Goal: Task Accomplishment & Management: Use online tool/utility

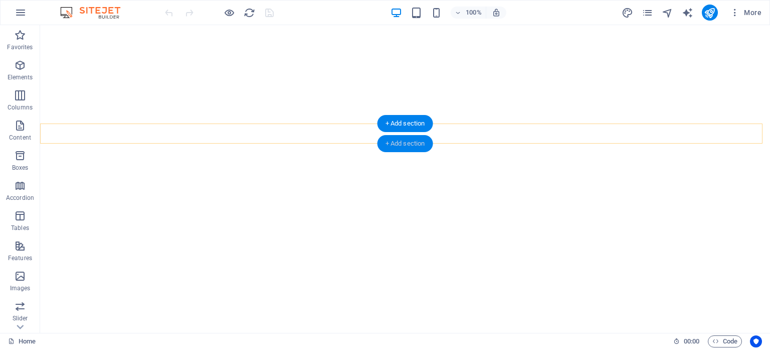
click at [405, 140] on div "+ Add section" at bounding box center [406, 143] width 56 height 17
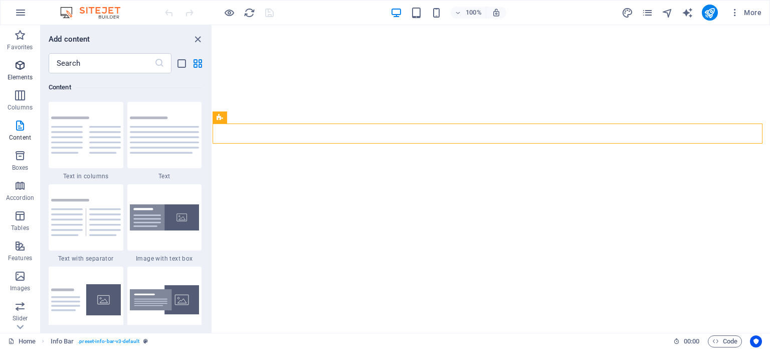
click at [21, 66] on icon "button" at bounding box center [20, 65] width 12 height 12
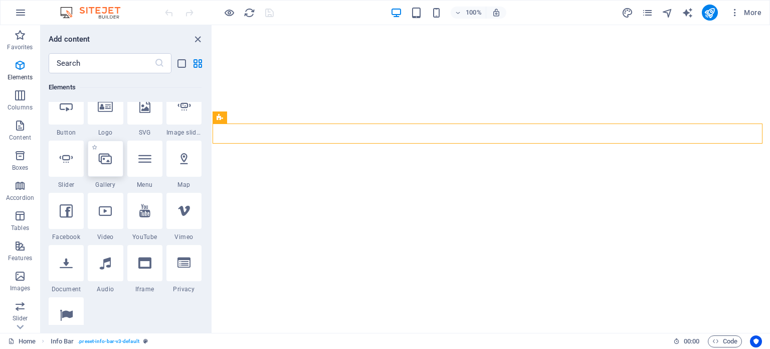
scroll to position [226, 0]
click at [76, 258] on div at bounding box center [66, 261] width 35 height 36
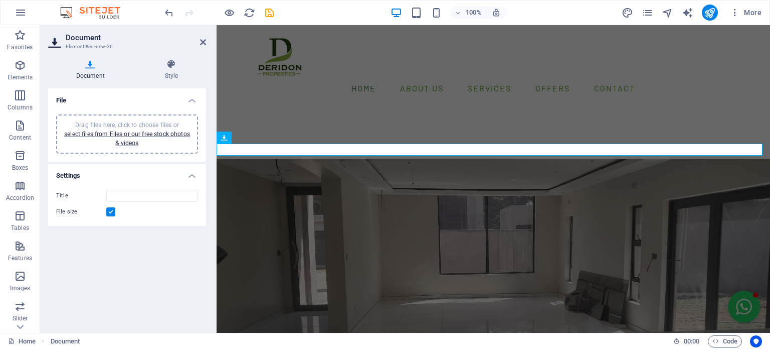
scroll to position [173, 0]
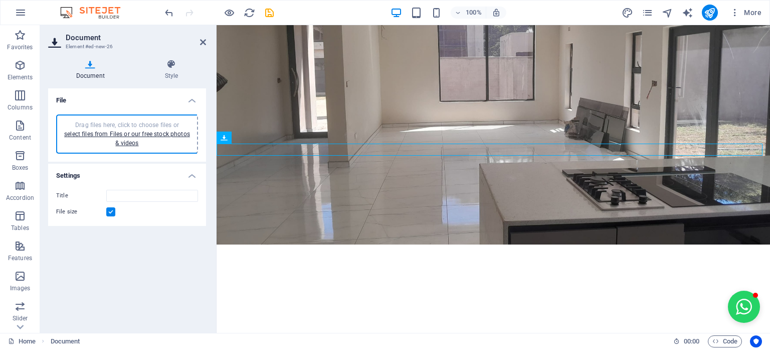
type input "OfferAcceptance-DERIDONPROPERTIES-oumRsr8B61qTgj37yNQWig.pdf"
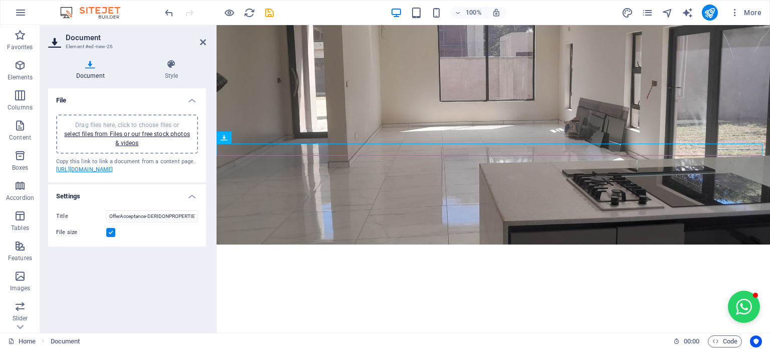
click at [113, 173] on link "[URL][DOMAIN_NAME]" at bounding box center [84, 169] width 57 height 7
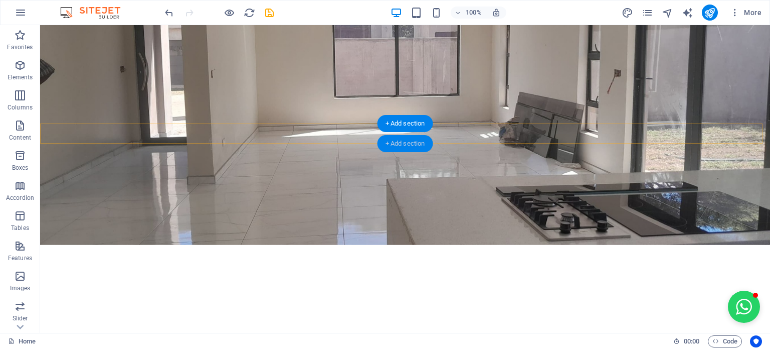
click at [414, 141] on div "+ Add section" at bounding box center [406, 143] width 56 height 17
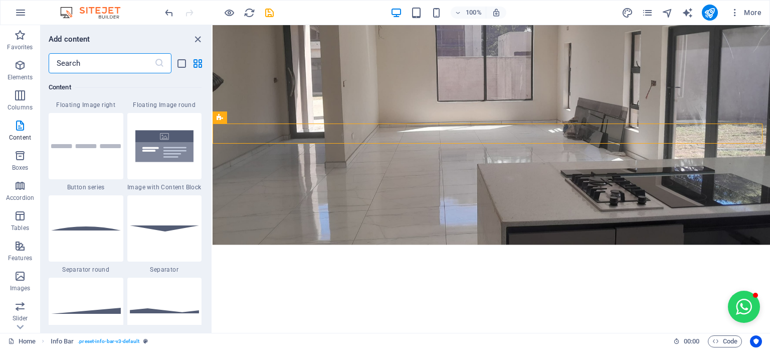
scroll to position [2319, 0]
click at [104, 160] on div at bounding box center [86, 147] width 75 height 66
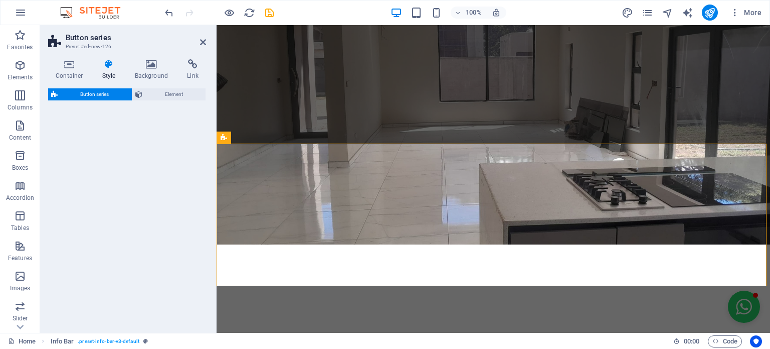
select select "rem"
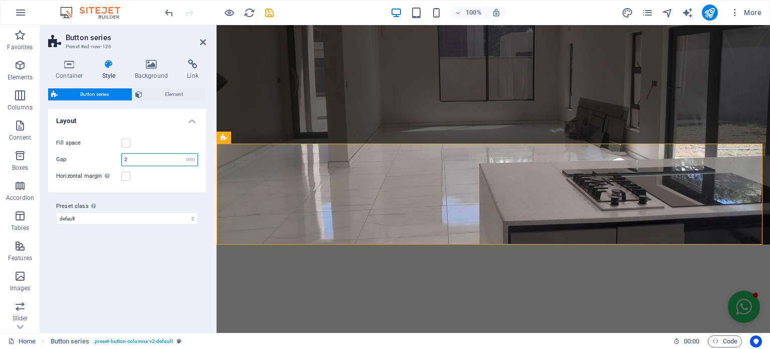
click at [132, 159] on input "2" at bounding box center [160, 159] width 76 height 12
click at [148, 95] on span "Element" at bounding box center [174, 94] width 58 height 12
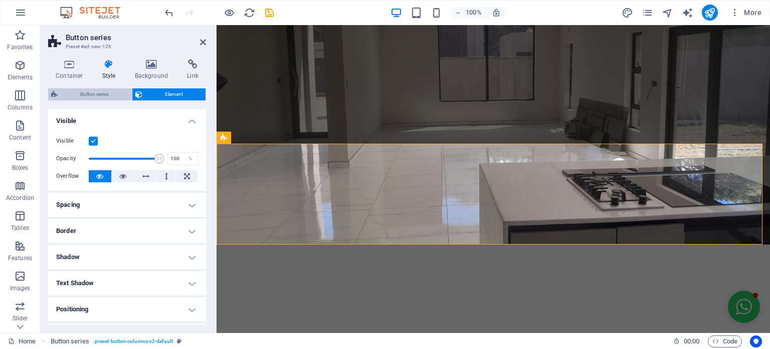
click at [108, 92] on span "Button series" at bounding box center [95, 94] width 68 height 12
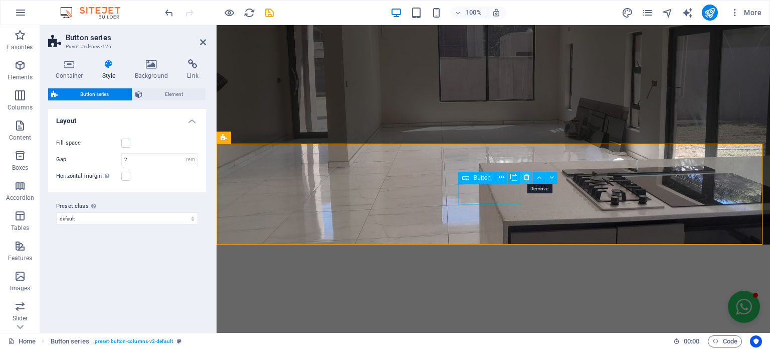
click at [525, 177] on icon at bounding box center [527, 177] width 6 height 11
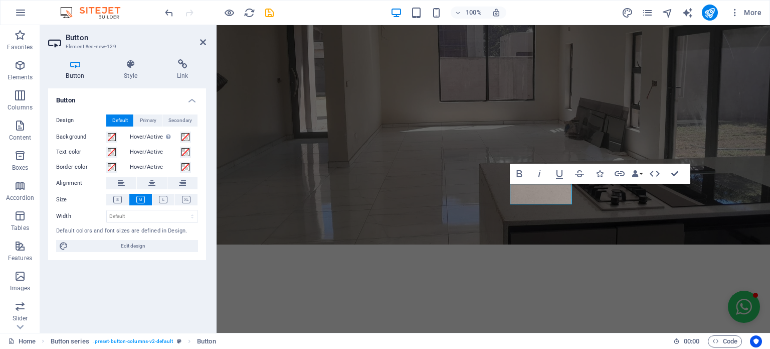
click at [163, 82] on div "Button Style Link Button Design Default Primary Secondary Background Hover/Acti…" at bounding box center [127, 191] width 158 height 265
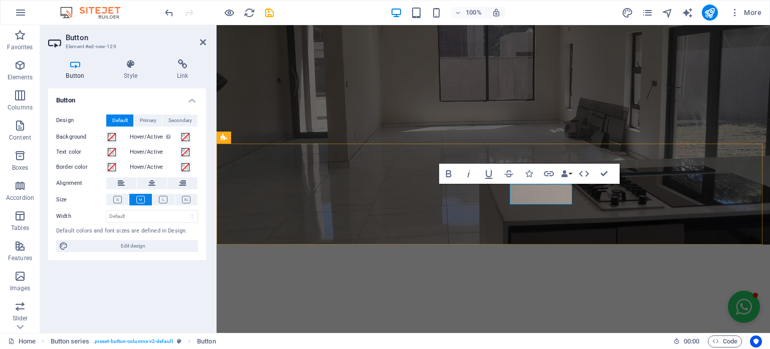
scroll to position [84, 4]
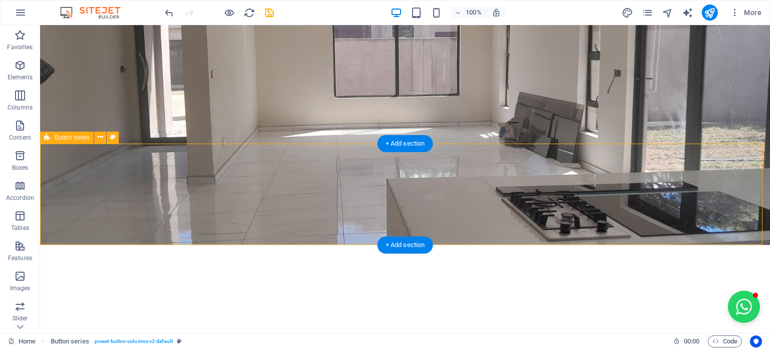
select select "rem"
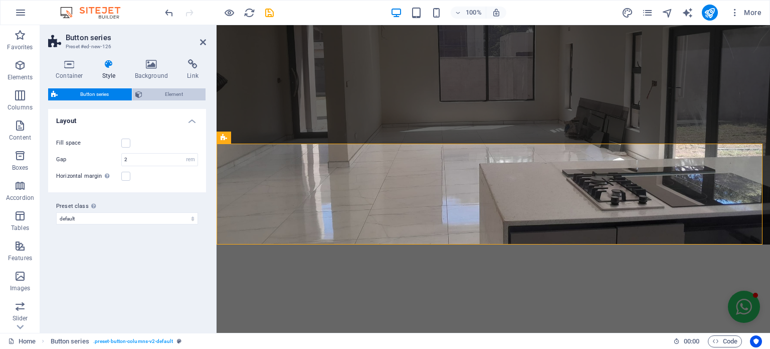
click at [138, 96] on icon at bounding box center [138, 94] width 7 height 12
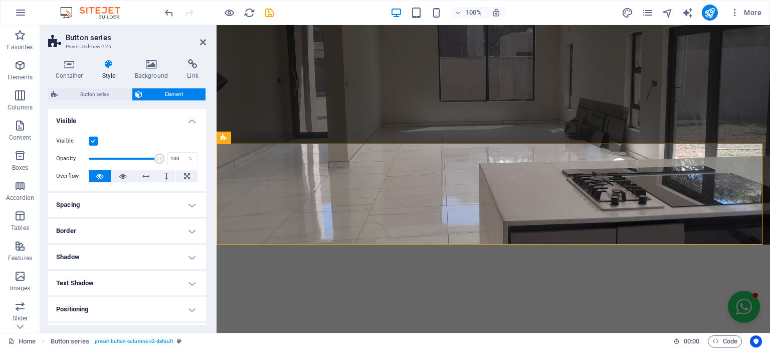
scroll to position [100, 0]
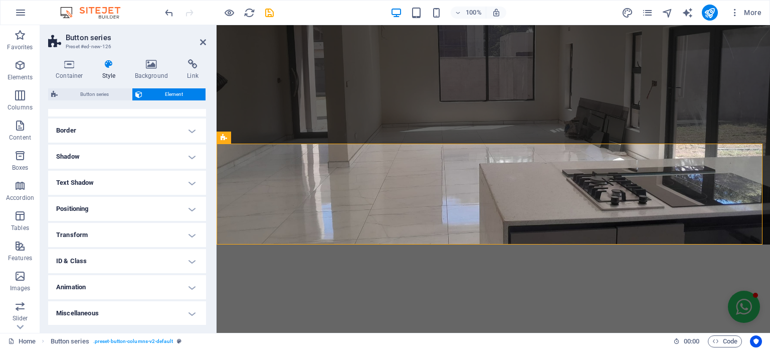
click at [96, 100] on span "Button series" at bounding box center [95, 94] width 68 height 12
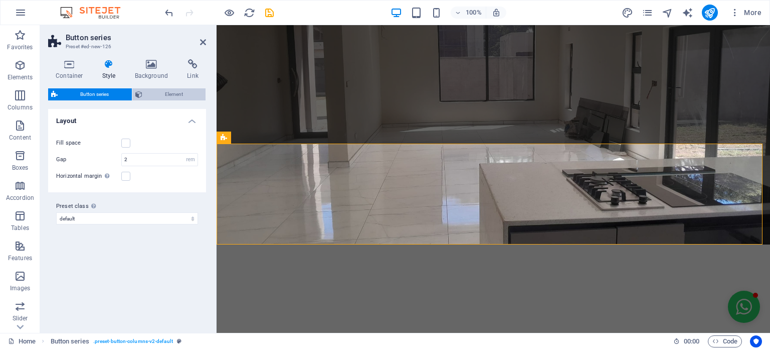
click at [174, 95] on span "Element" at bounding box center [174, 94] width 58 height 12
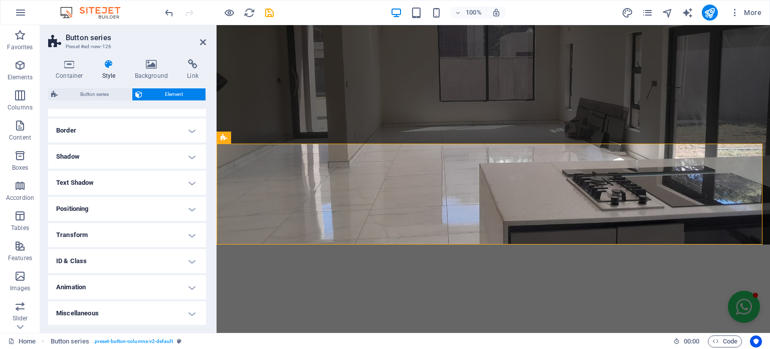
scroll to position [0, 0]
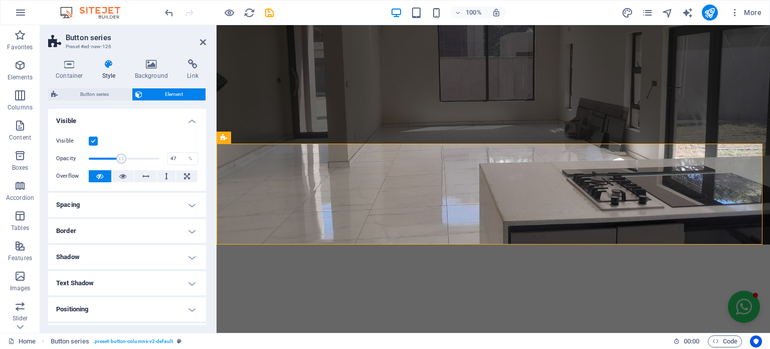
drag, startPoint x: 157, startPoint y: 160, endPoint x: 121, endPoint y: 163, distance: 36.2
click at [121, 163] on span at bounding box center [122, 158] width 10 height 10
drag, startPoint x: 338, startPoint y: 188, endPoint x: 243, endPoint y: 166, distance: 97.3
type input "100"
click at [193, 154] on div "%" at bounding box center [191, 158] width 14 height 12
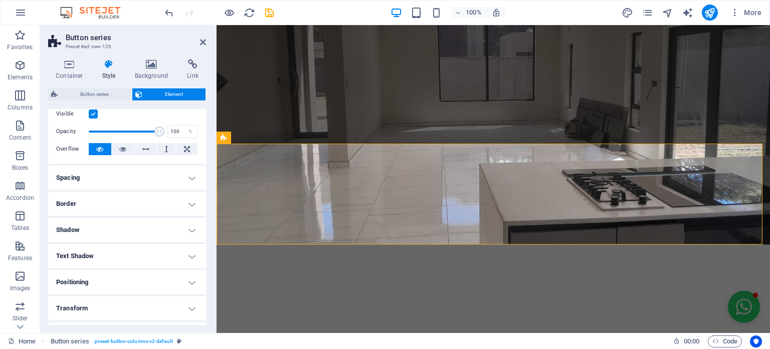
scroll to position [28, 0]
click at [126, 152] on button at bounding box center [123, 148] width 23 height 12
click at [104, 149] on button at bounding box center [100, 148] width 23 height 12
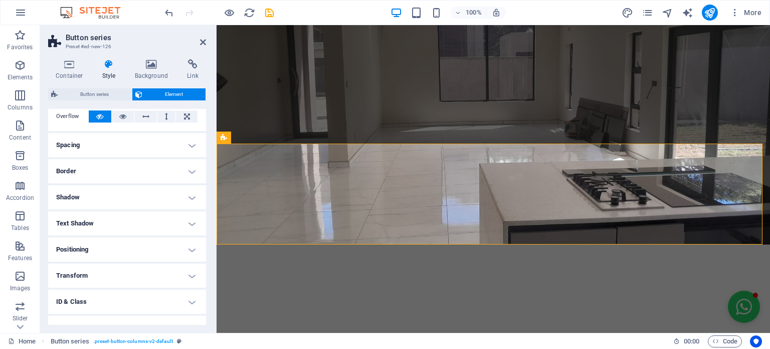
scroll to position [58, 0]
click at [175, 147] on h4 "Spacing" at bounding box center [127, 146] width 158 height 24
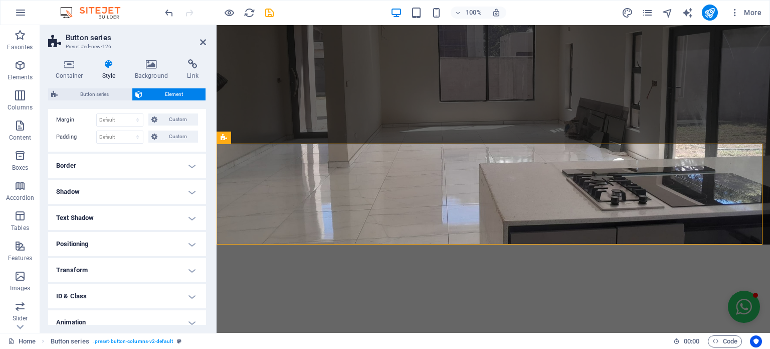
scroll to position [117, 0]
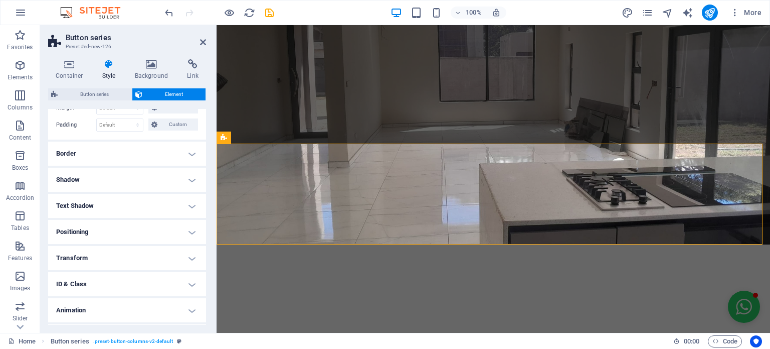
click at [150, 156] on h4 "Border" at bounding box center [127, 153] width 158 height 24
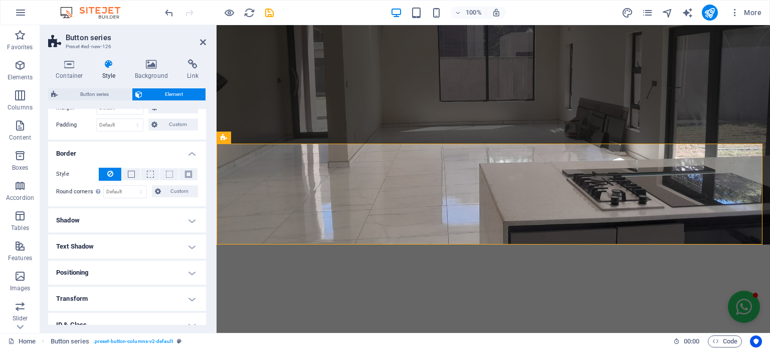
click at [148, 214] on h4 "Shadow" at bounding box center [127, 220] width 158 height 24
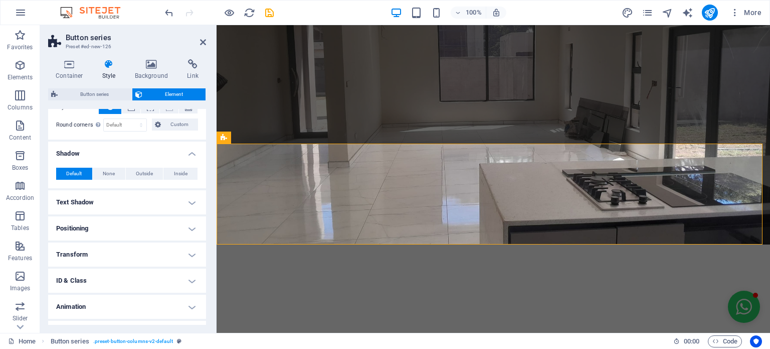
scroll to position [196, 0]
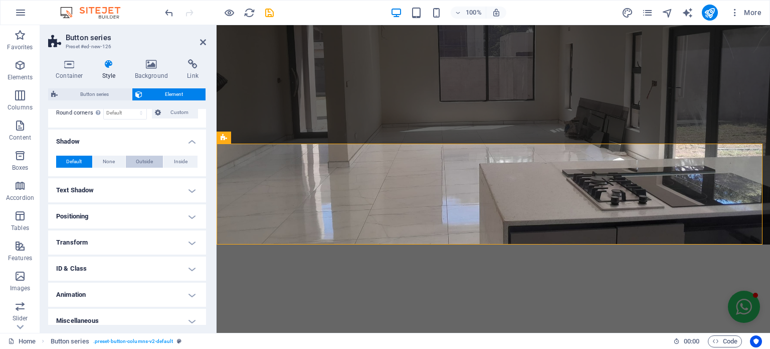
click at [149, 159] on span "Outside" at bounding box center [144, 161] width 17 height 12
type input "2"
type input "4"
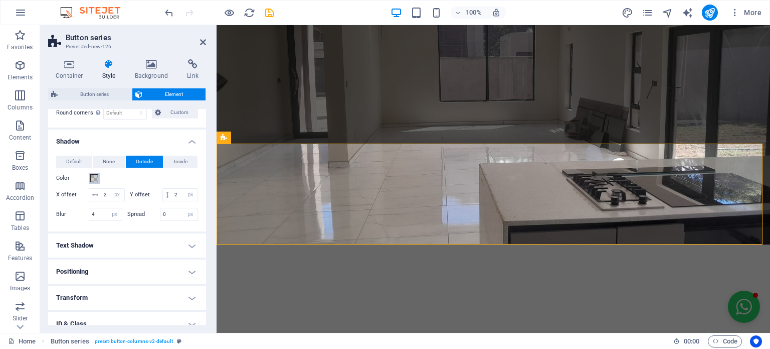
click at [91, 181] on button "Color" at bounding box center [94, 178] width 11 height 11
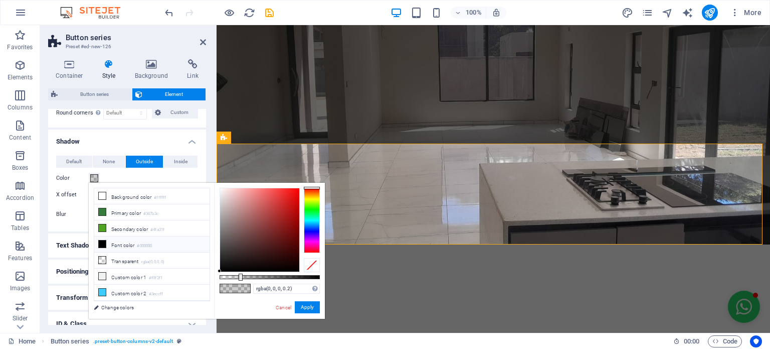
click at [108, 241] on li "Font color #000000" at bounding box center [151, 244] width 115 height 16
type input "#000000"
click at [300, 306] on button "Apply" at bounding box center [307, 307] width 25 height 12
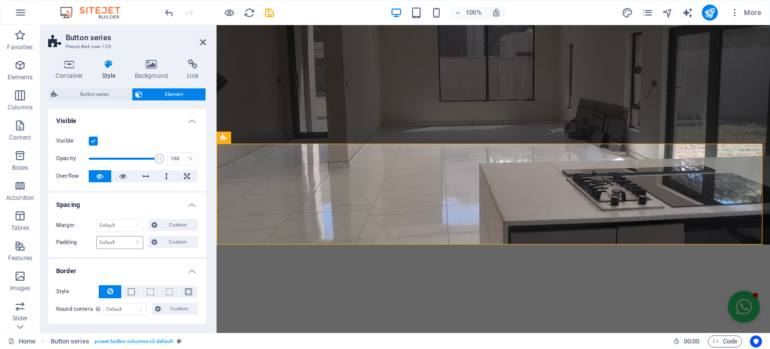
scroll to position [271, 0]
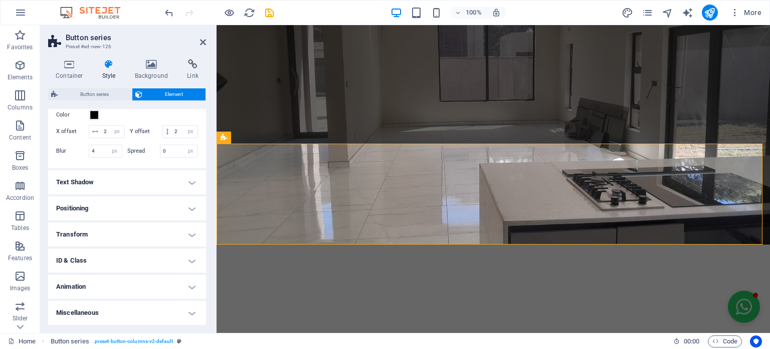
click at [101, 286] on h4 "Animation" at bounding box center [127, 286] width 158 height 24
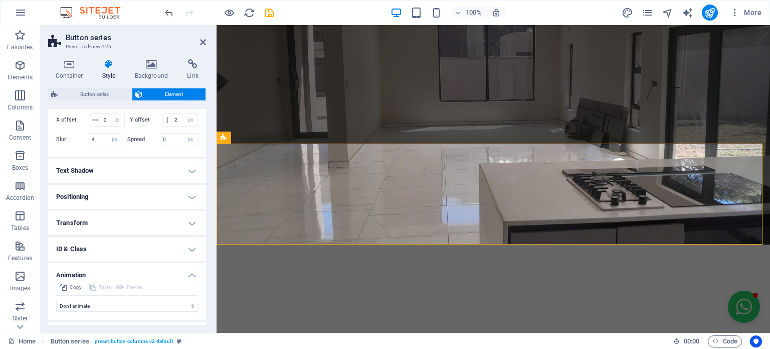
scroll to position [303, 0]
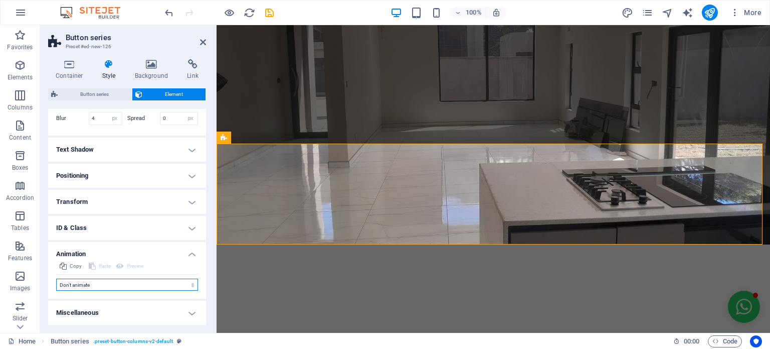
click at [88, 284] on select "Don't animate Show / Hide Slide up/down Zoom in/out Slide left to right Slide r…" at bounding box center [127, 284] width 142 height 12
select select "flash"
click at [56, 278] on select "Don't animate Show / Hide Slide up/down Zoom in/out Slide left to right Slide r…" at bounding box center [127, 284] width 142 height 12
select select "scroll"
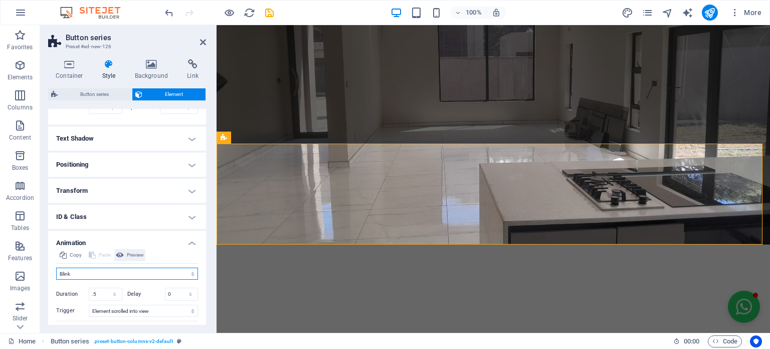
scroll to position [361, 0]
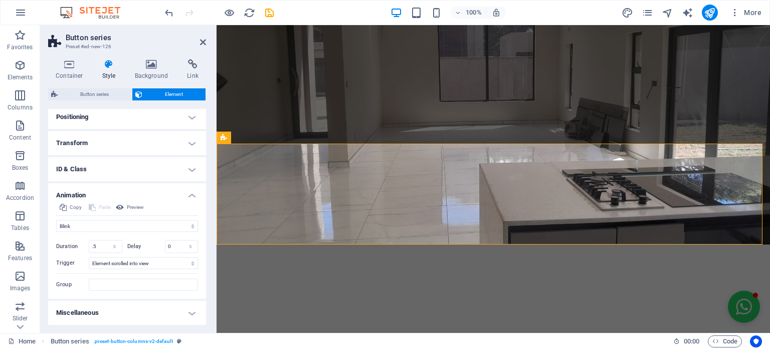
click at [126, 309] on h4 "Miscellaneous" at bounding box center [127, 312] width 158 height 24
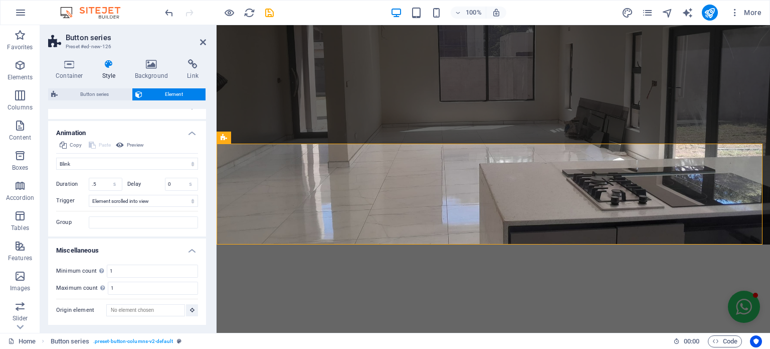
scroll to position [415, 0]
click at [138, 207] on select "No automatic trigger On page load Element scrolled into view" at bounding box center [143, 201] width 109 height 12
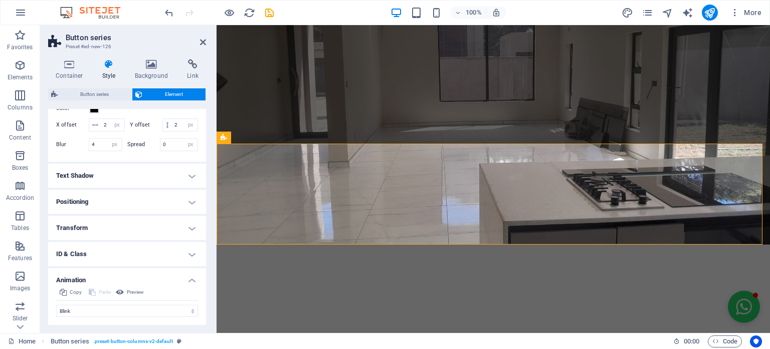
scroll to position [266, 0]
click at [132, 187] on h4 "Text Shadow" at bounding box center [127, 175] width 158 height 24
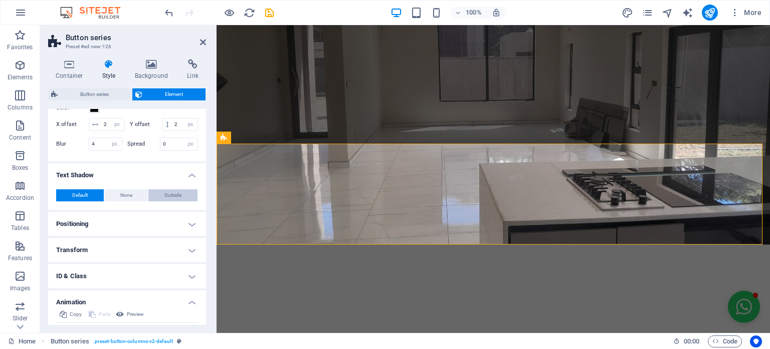
click at [159, 201] on button "Outside" at bounding box center [172, 195] width 49 height 12
type input "2"
type input "4"
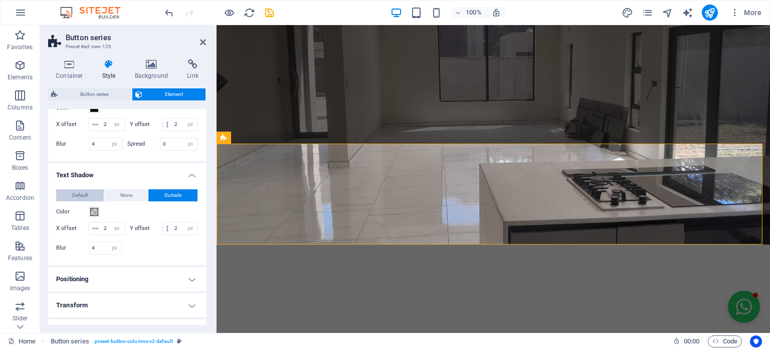
click at [70, 201] on button "Default" at bounding box center [80, 195] width 48 height 12
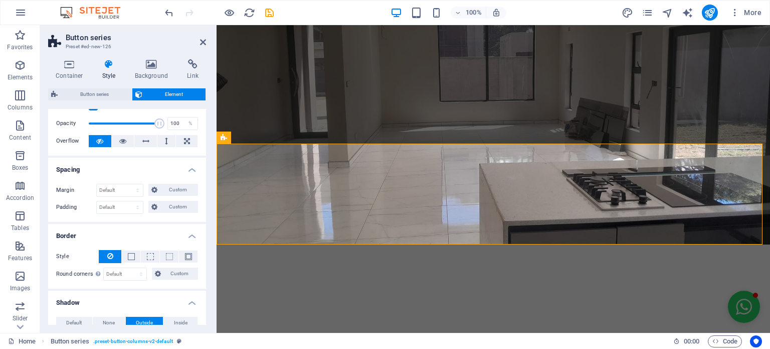
scroll to position [0, 0]
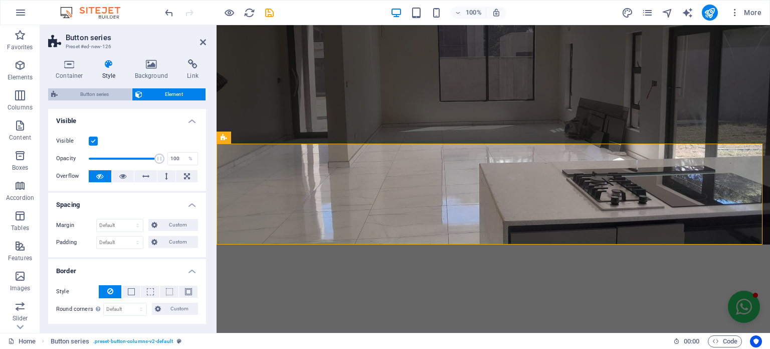
click at [122, 91] on span "Button series" at bounding box center [95, 94] width 68 height 12
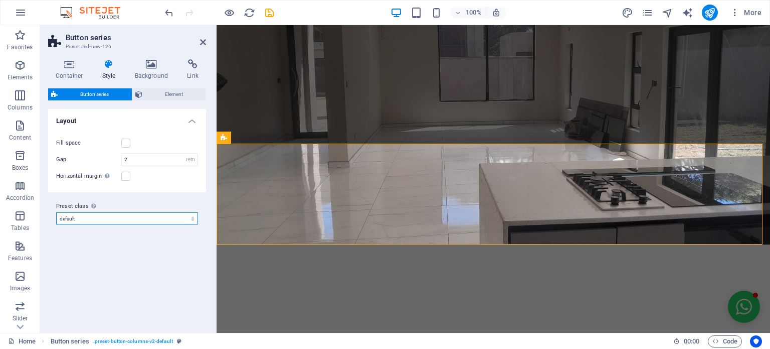
click at [144, 213] on select "default Add preset class" at bounding box center [127, 218] width 142 height 12
click at [197, 64] on icon at bounding box center [193, 64] width 27 height 10
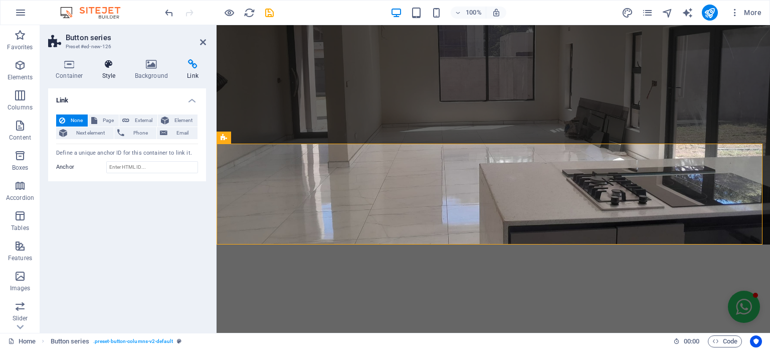
click at [105, 63] on icon at bounding box center [109, 64] width 29 height 10
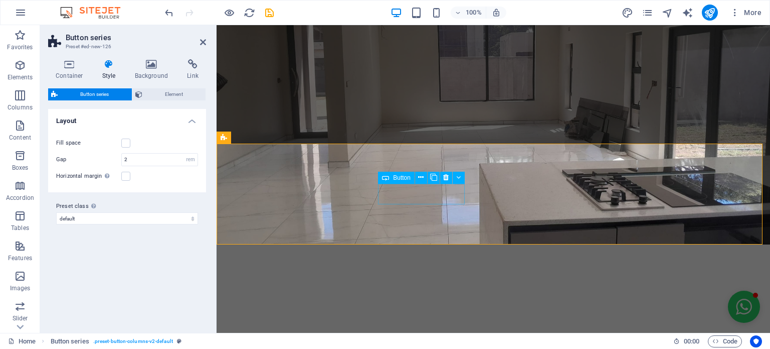
click at [419, 177] on icon at bounding box center [421, 177] width 6 height 11
click at [423, 176] on icon at bounding box center [421, 177] width 6 height 11
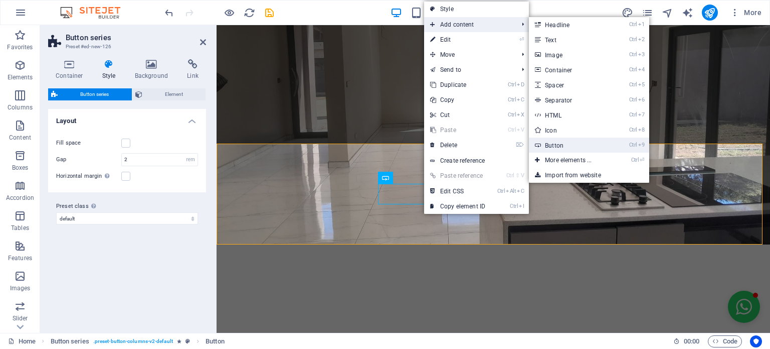
click at [572, 142] on link "Ctrl 9 Button" at bounding box center [570, 144] width 83 height 15
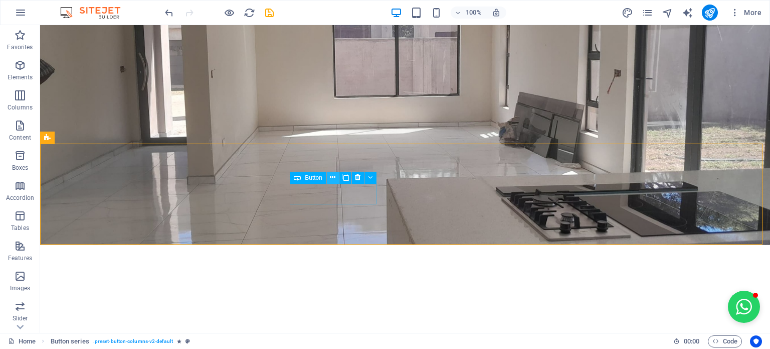
click at [333, 176] on icon at bounding box center [333, 177] width 6 height 11
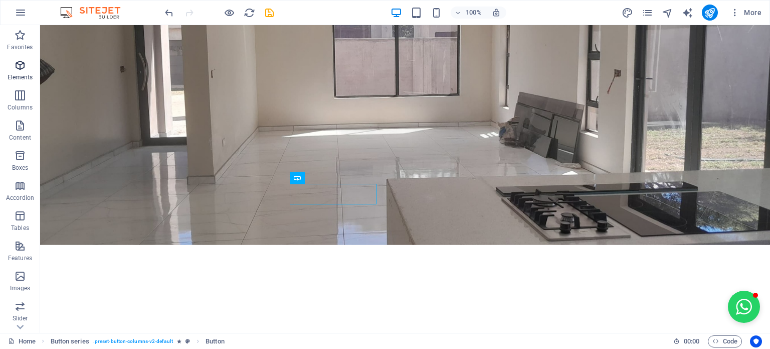
click at [14, 60] on icon "button" at bounding box center [20, 65] width 12 height 12
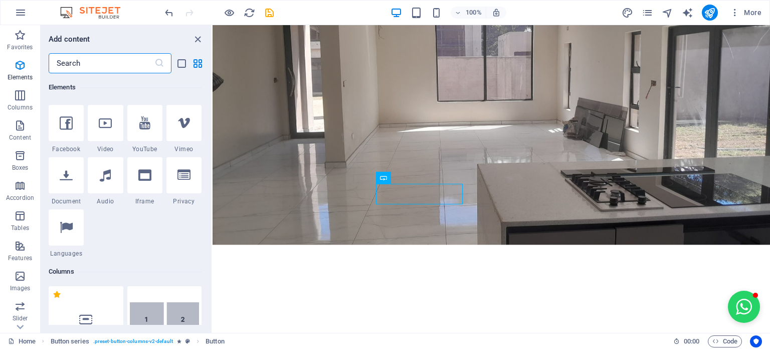
scroll to position [313, 0]
click at [69, 182] on div at bounding box center [66, 174] width 35 height 36
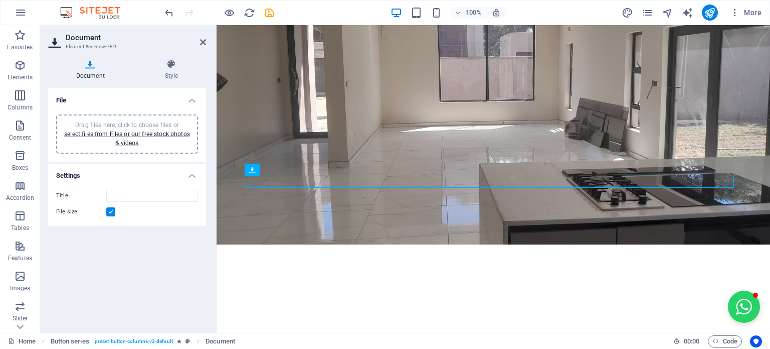
drag, startPoint x: 465, startPoint y: 197, endPoint x: 437, endPoint y: 177, distance: 34.8
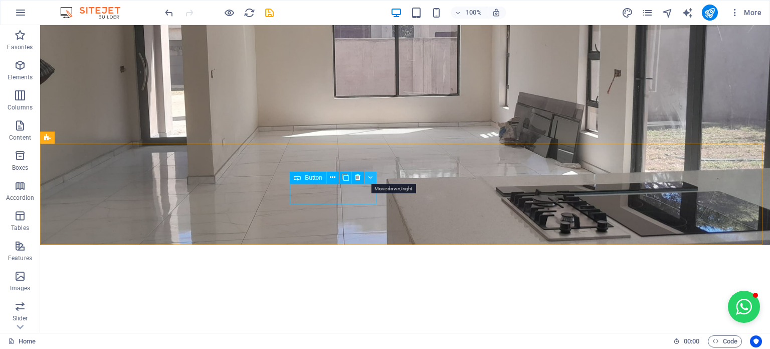
click at [367, 174] on button at bounding box center [371, 178] width 12 height 12
click at [367, 178] on button at bounding box center [371, 178] width 12 height 12
click at [328, 176] on button at bounding box center [333, 178] width 12 height 12
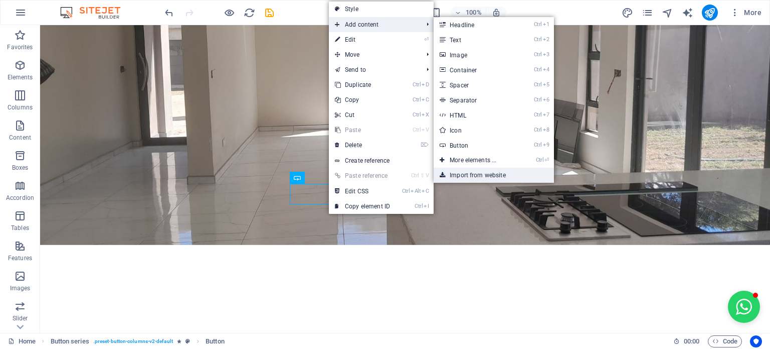
click at [504, 171] on link "Import from website" at bounding box center [494, 175] width 120 height 15
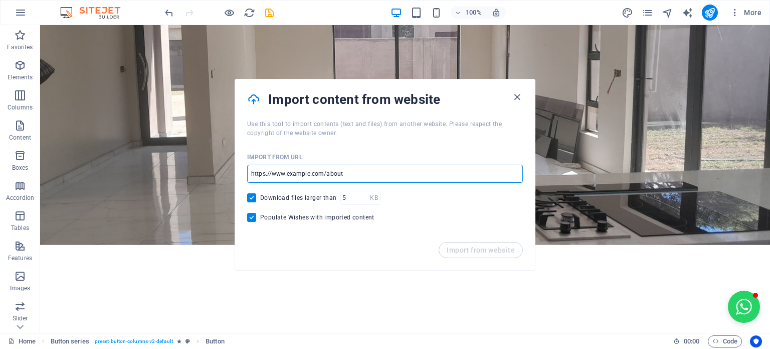
click at [344, 172] on input "url" at bounding box center [385, 174] width 276 height 18
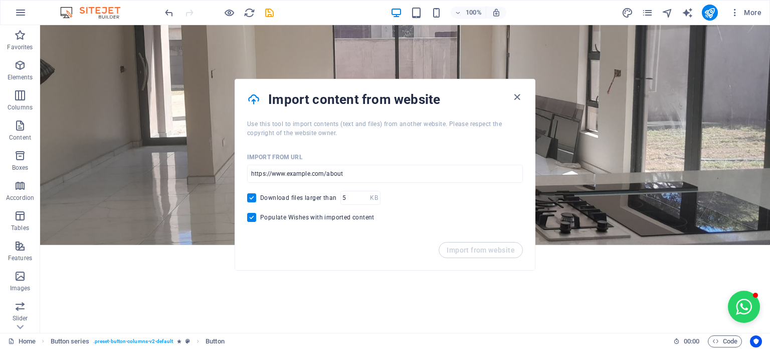
click at [249, 234] on div "Import from URL ​ Download files larger than KB ​ Populate Wishes with imported…" at bounding box center [385, 189] width 300 height 104
click at [345, 173] on input "url" at bounding box center [385, 174] width 276 height 18
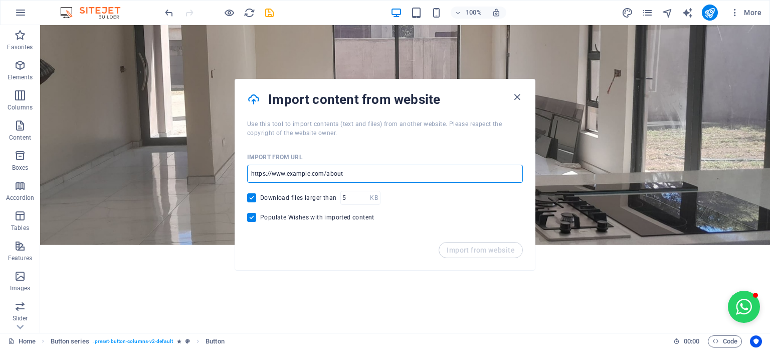
type input "[URL][DOMAIN_NAME]"
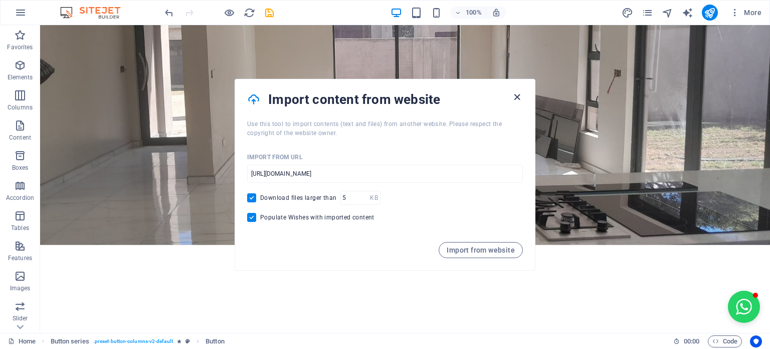
click at [520, 99] on icon "button" at bounding box center [518, 97] width 12 height 12
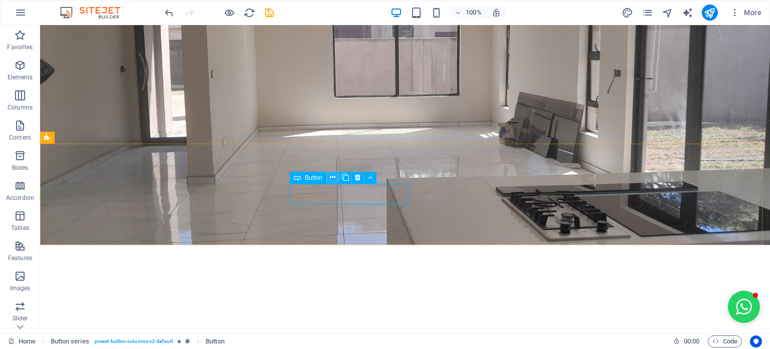
click at [332, 178] on icon at bounding box center [333, 177] width 6 height 11
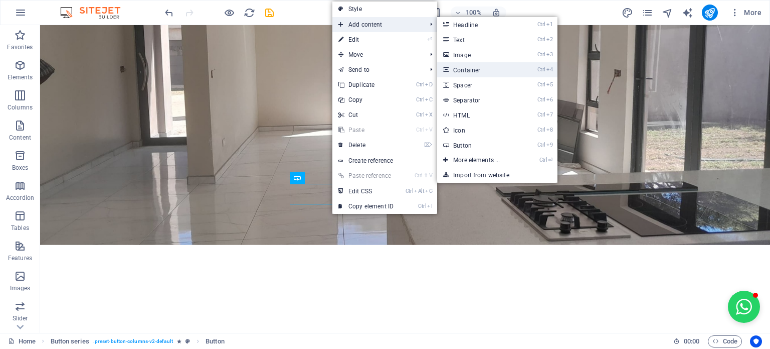
click at [456, 72] on link "Ctrl 4 Container" at bounding box center [478, 69] width 83 height 15
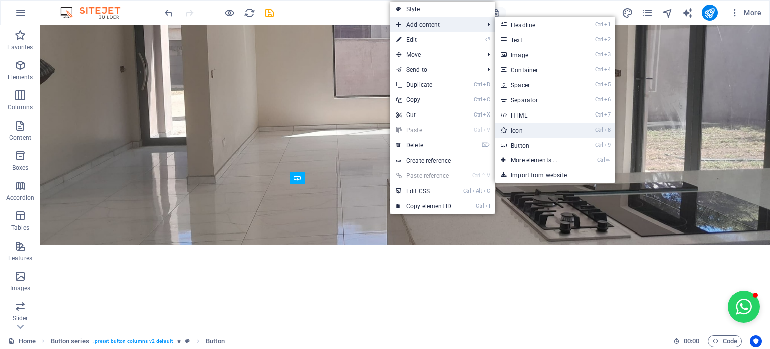
click at [544, 132] on link "Ctrl 8 Icon" at bounding box center [536, 129] width 83 height 15
select select "xMidYMid"
select select "px"
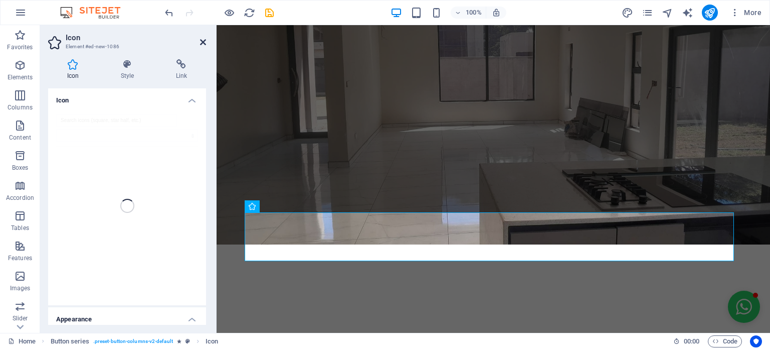
click at [205, 41] on icon at bounding box center [203, 42] width 6 height 8
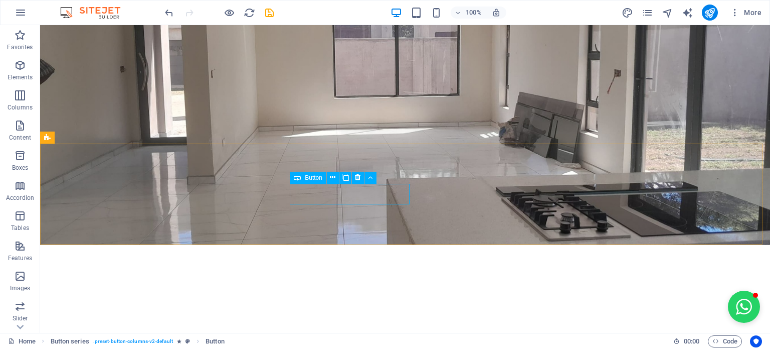
click at [313, 177] on span "Button" at bounding box center [314, 178] width 18 height 6
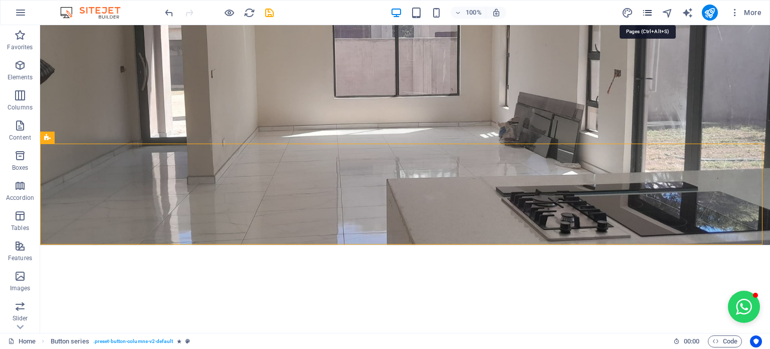
click at [647, 15] on icon "pages" at bounding box center [648, 13] width 12 height 12
click at [738, 10] on icon "button" at bounding box center [735, 13] width 10 height 10
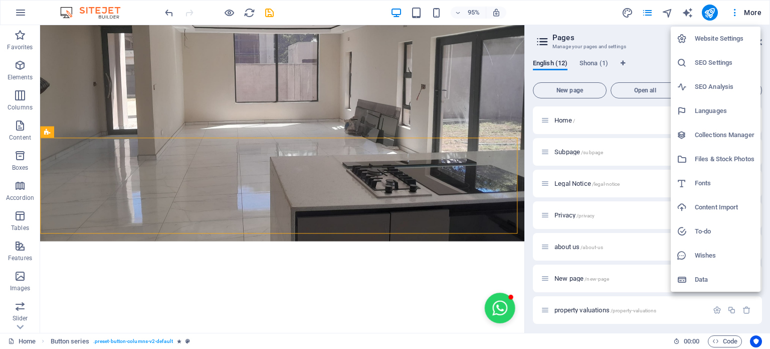
click at [531, 104] on div at bounding box center [385, 174] width 770 height 349
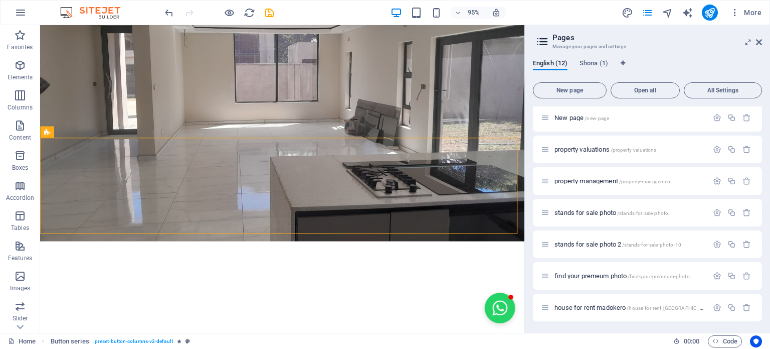
scroll to position [0, 0]
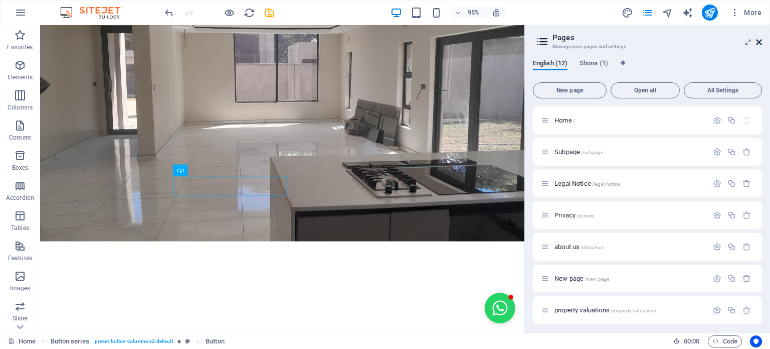
click at [759, 44] on icon at bounding box center [759, 42] width 6 height 8
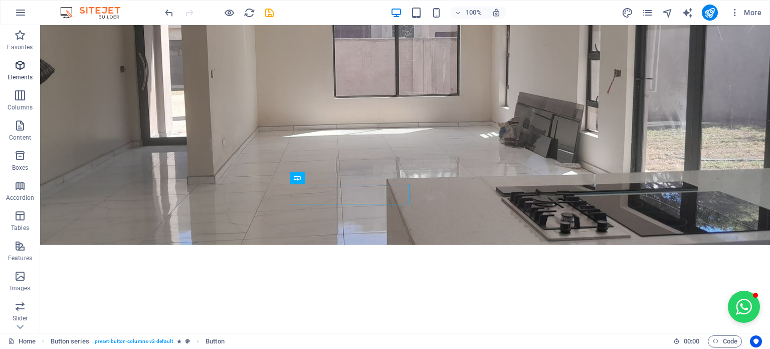
click at [21, 67] on icon "button" at bounding box center [20, 65] width 12 height 12
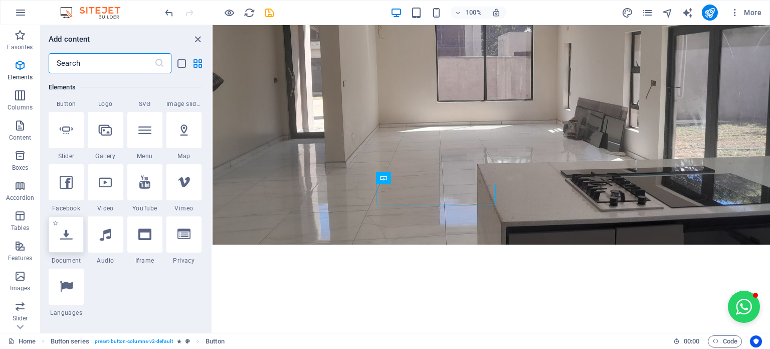
scroll to position [255, 0]
click at [60, 259] on span "Document" at bounding box center [66, 259] width 35 height 8
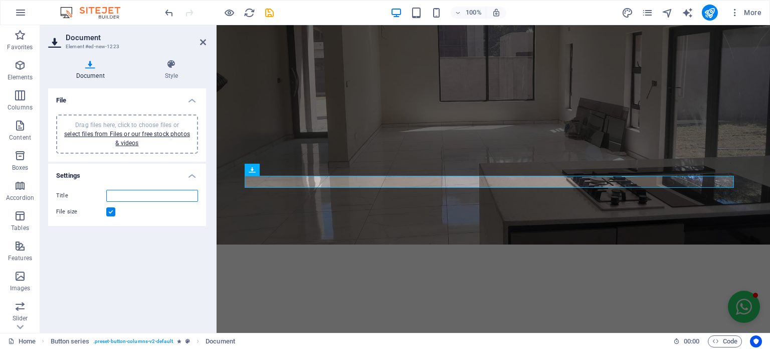
click at [156, 194] on input "Title" at bounding box center [152, 196] width 92 height 12
type input "o"
type input "OFFER LETTER"
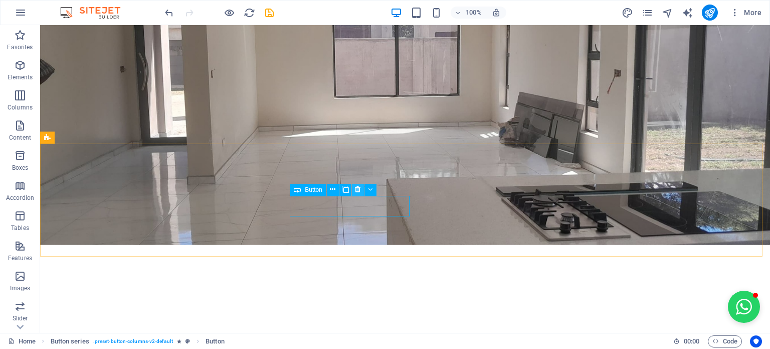
click at [356, 192] on icon at bounding box center [358, 189] width 6 height 11
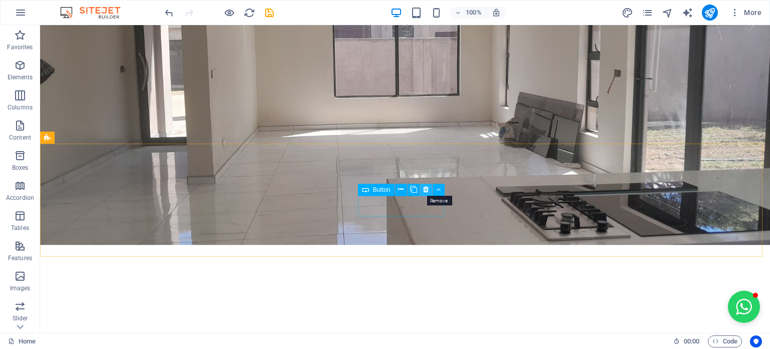
click at [429, 190] on button at bounding box center [426, 190] width 12 height 12
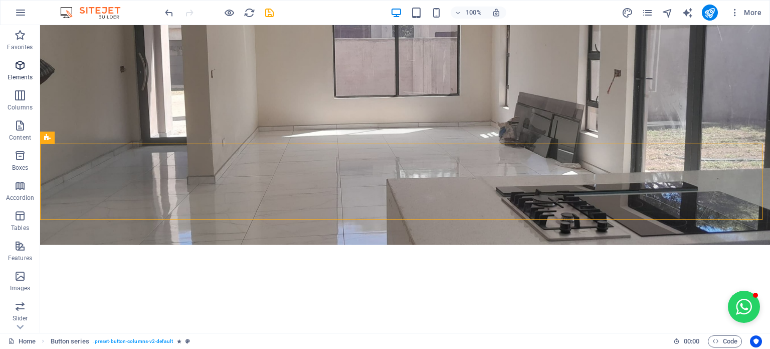
click at [16, 68] on icon "button" at bounding box center [20, 65] width 12 height 12
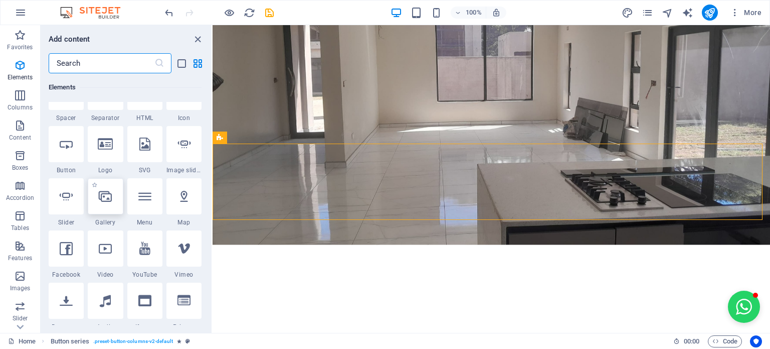
scroll to position [189, 0]
click at [73, 298] on div at bounding box center [66, 299] width 35 height 36
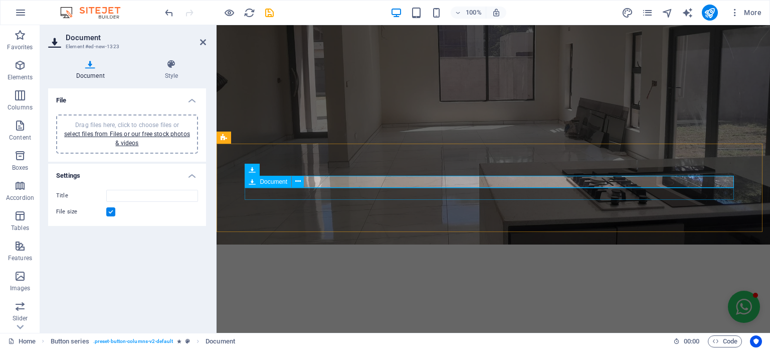
drag, startPoint x: 265, startPoint y: 172, endPoint x: 266, endPoint y: 185, distance: 13.6
click at [266, 185] on div "H1 Banner Banner Container Menu Bar Menu H2 H2 Text image overlap Image Contain…" at bounding box center [494, 92] width 554 height 481
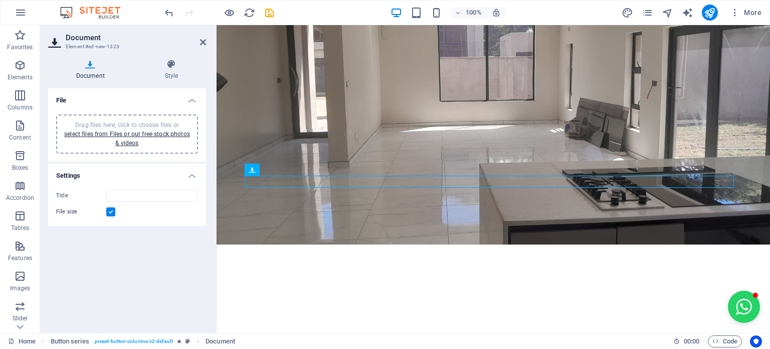
click at [253, 172] on icon at bounding box center [252, 170] width 7 height 12
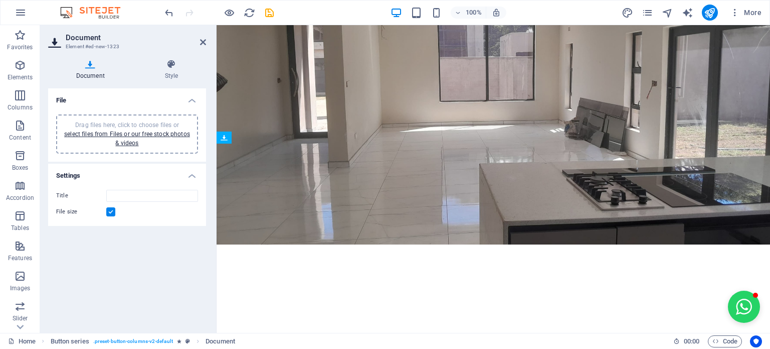
drag, startPoint x: 470, startPoint y: 197, endPoint x: 258, endPoint y: 194, distance: 212.2
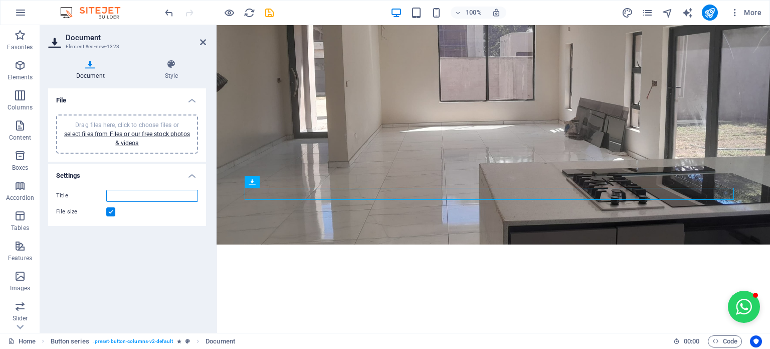
click at [118, 194] on input "Title" at bounding box center [152, 196] width 92 height 12
click at [139, 195] on input "Title" at bounding box center [152, 196] width 92 height 12
type input "MANDATE TO SELL FORM"
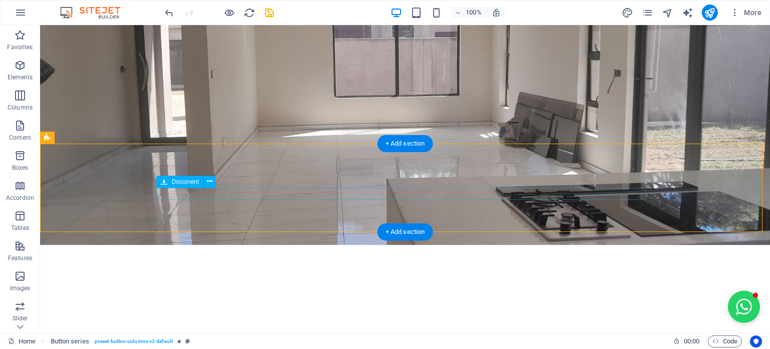
select select "rem"
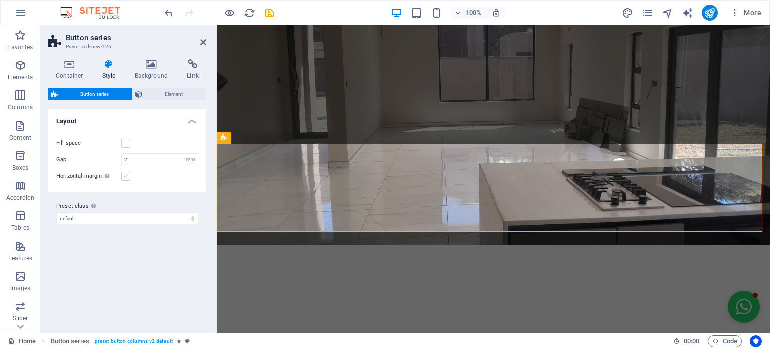
click at [125, 176] on label at bounding box center [125, 176] width 9 height 9
click at [0, 0] on input "Horizontal margin Only if the containers "Content width" is not set to "Default"" at bounding box center [0, 0] width 0 height 0
click at [125, 176] on label at bounding box center [125, 176] width 9 height 9
click at [0, 0] on input "Horizontal margin Only if the containers "Content width" is not set to "Default"" at bounding box center [0, 0] width 0 height 0
click at [149, 90] on span "Element" at bounding box center [174, 94] width 58 height 12
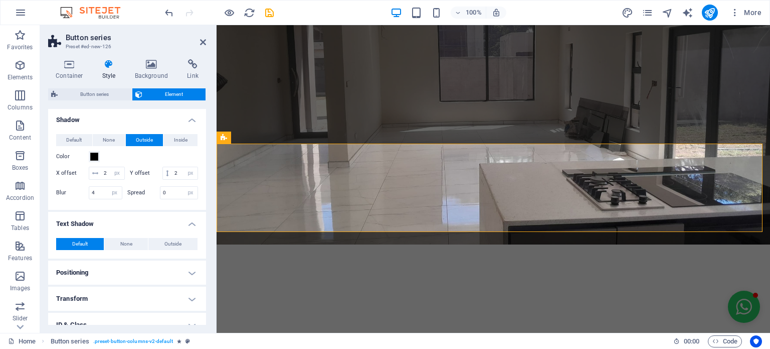
scroll to position [217, 0]
click at [172, 180] on input "2" at bounding box center [185, 174] width 26 height 12
type input "4"
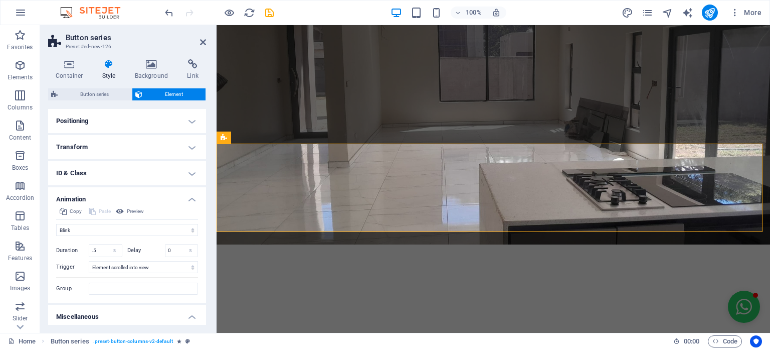
scroll to position [446, 0]
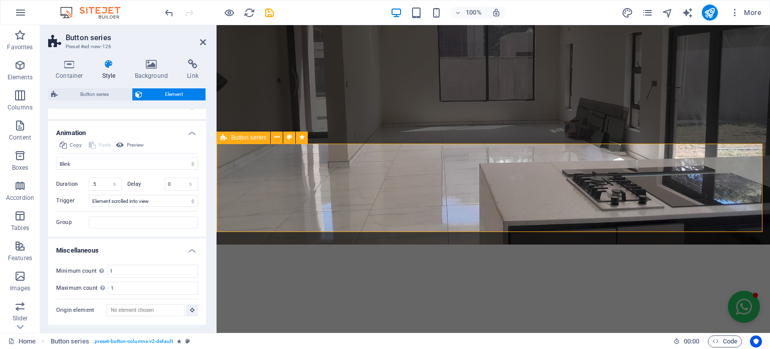
click at [303, 190] on div "DERIDON PROPERTIES Professionalism | Integrity | Teamwork | Empathy | Excellenc…" at bounding box center [494, 294] width 554 height 208
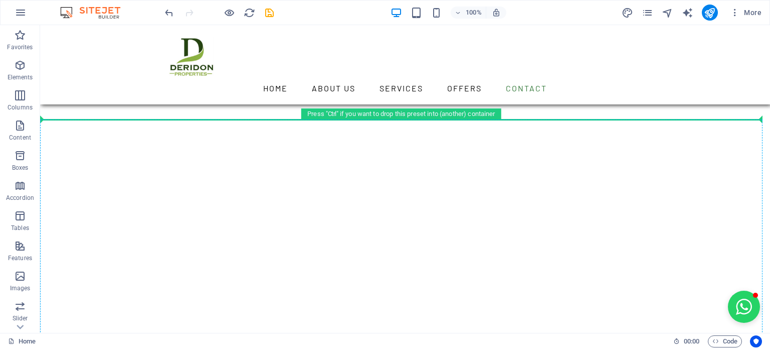
scroll to position [2586, 0]
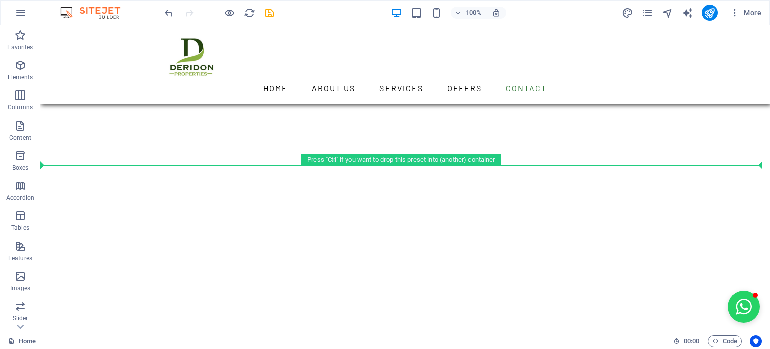
drag, startPoint x: 281, startPoint y: 132, endPoint x: 294, endPoint y: 146, distance: 19.2
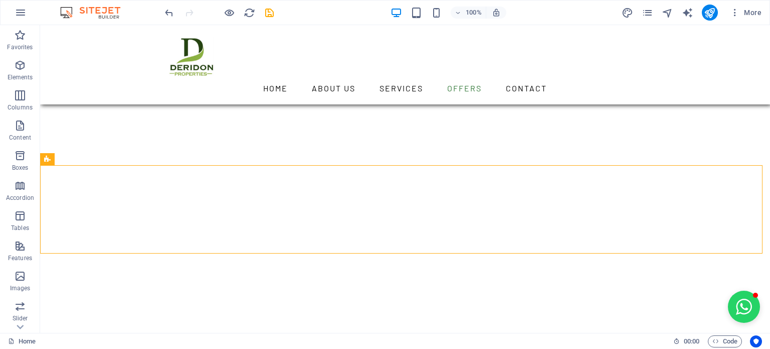
scroll to position [2388, 0]
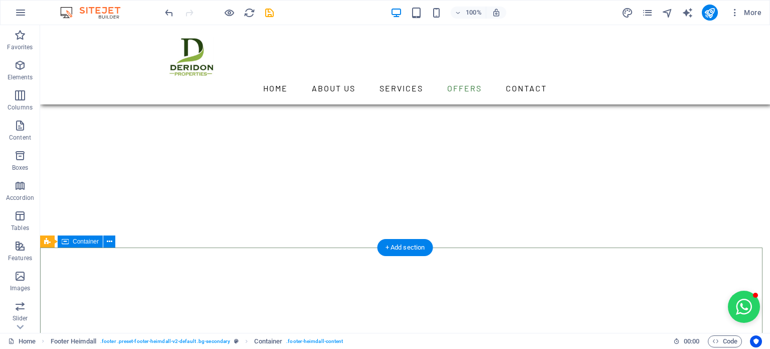
scroll to position [2446, 0]
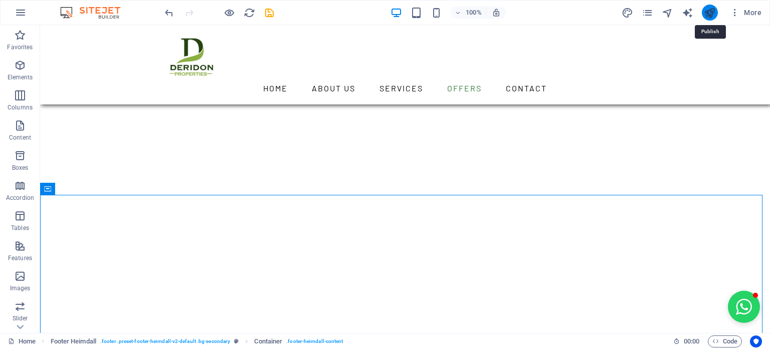
click at [709, 11] on icon "publish" at bounding box center [710, 13] width 12 height 12
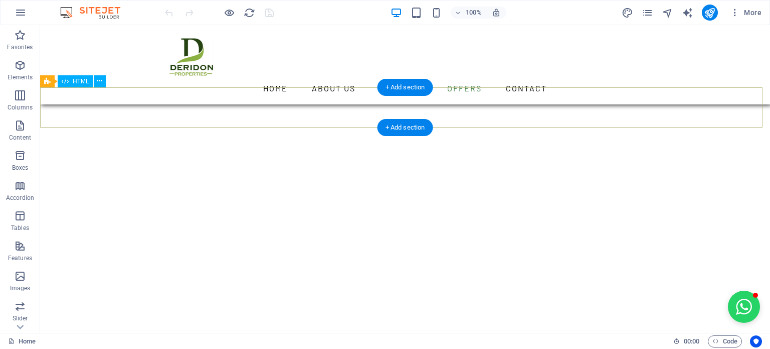
scroll to position [2300, 0]
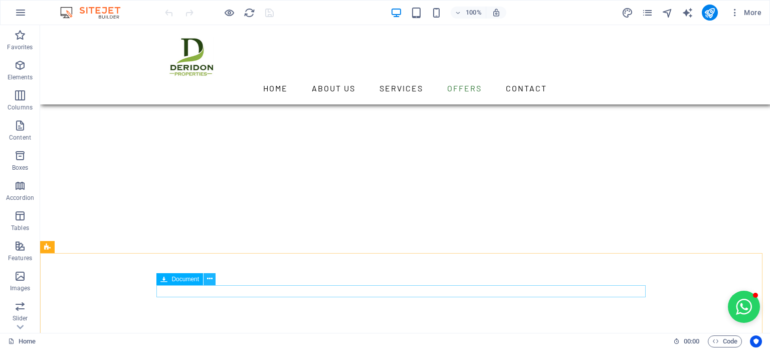
click at [209, 280] on icon at bounding box center [210, 278] width 6 height 11
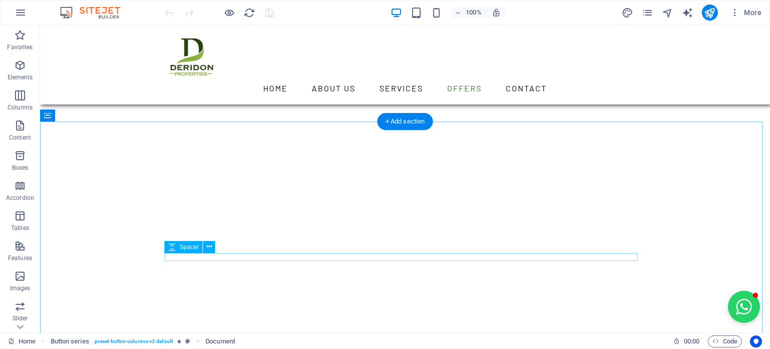
scroll to position [1909, 0]
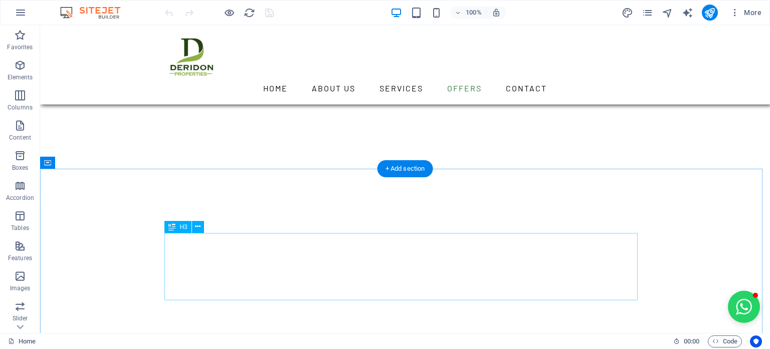
click at [199, 226] on icon at bounding box center [198, 226] width 6 height 11
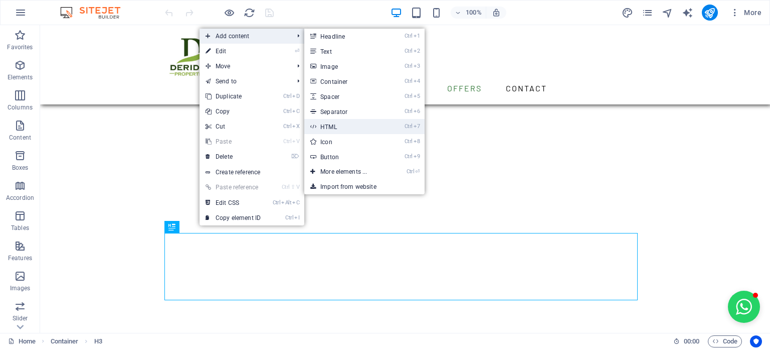
click at [341, 126] on link "Ctrl 7 HTML" at bounding box center [345, 126] width 83 height 15
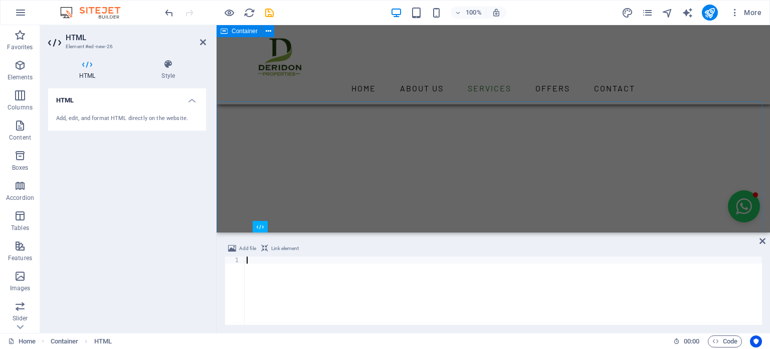
scroll to position [2034, 0]
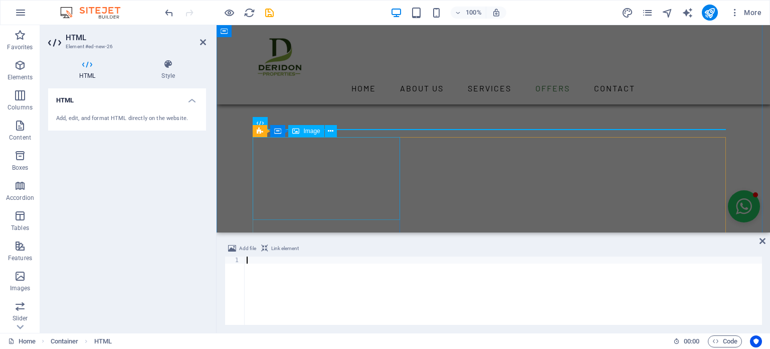
click at [319, 135] on div "Image" at bounding box center [306, 131] width 36 height 12
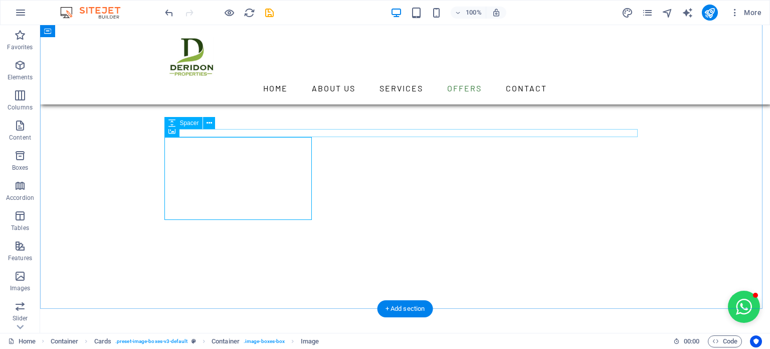
scroll to position [2080, 0]
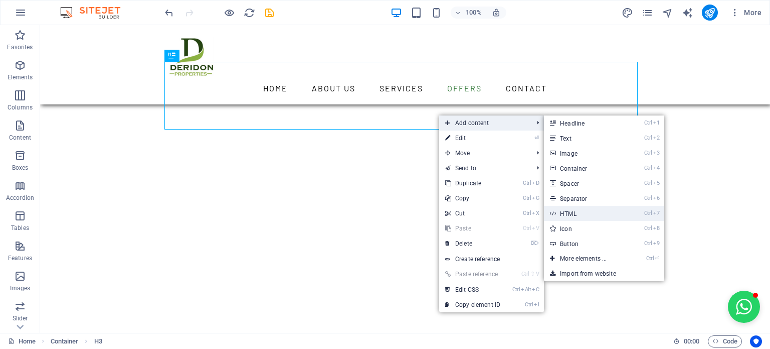
click at [584, 213] on link "Ctrl 7 HTML" at bounding box center [585, 213] width 83 height 15
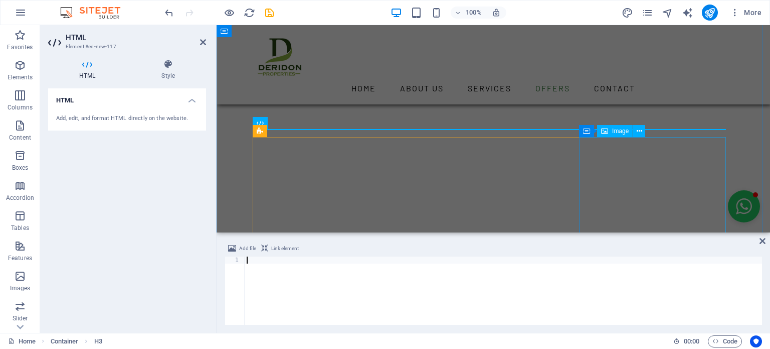
scroll to position [2034, 0]
click at [717, 338] on icon "button" at bounding box center [716, 341] width 7 height 7
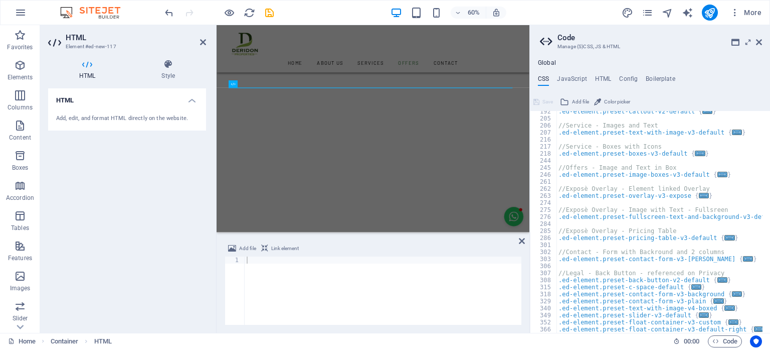
scroll to position [186, 0]
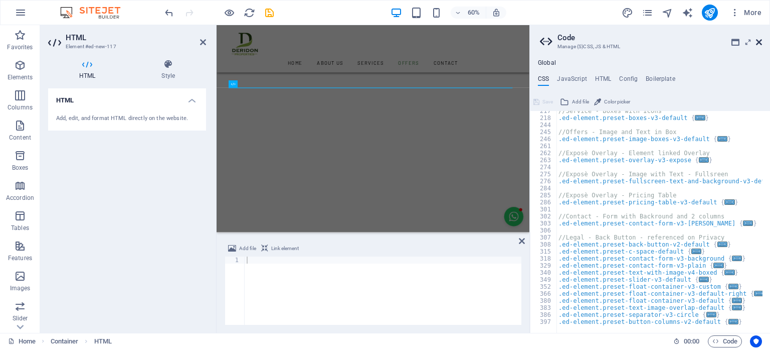
click at [761, 42] on icon at bounding box center [759, 42] width 6 height 8
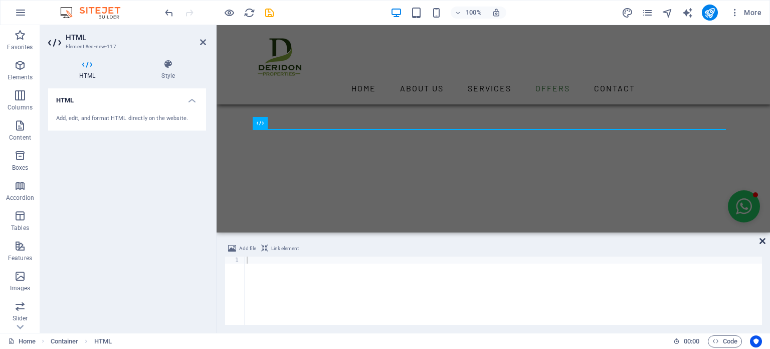
click at [760, 242] on icon at bounding box center [763, 241] width 6 height 8
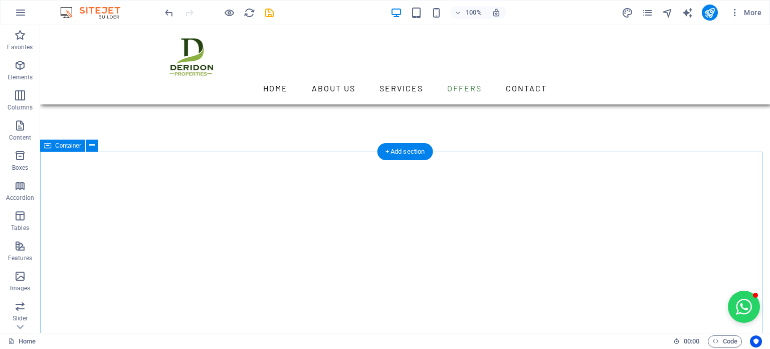
scroll to position [1926, 0]
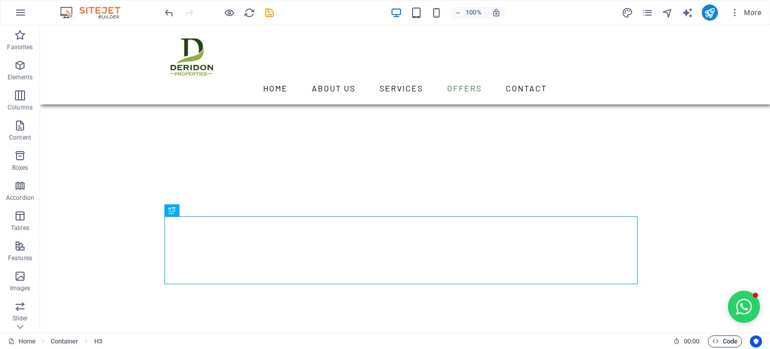
click at [719, 338] on span "Code" at bounding box center [725, 341] width 25 height 12
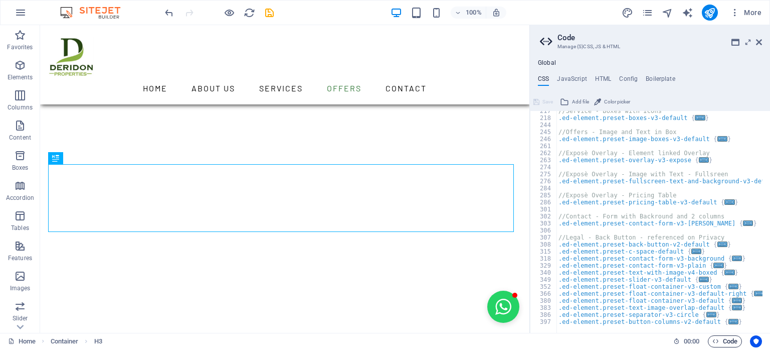
scroll to position [1765, 0]
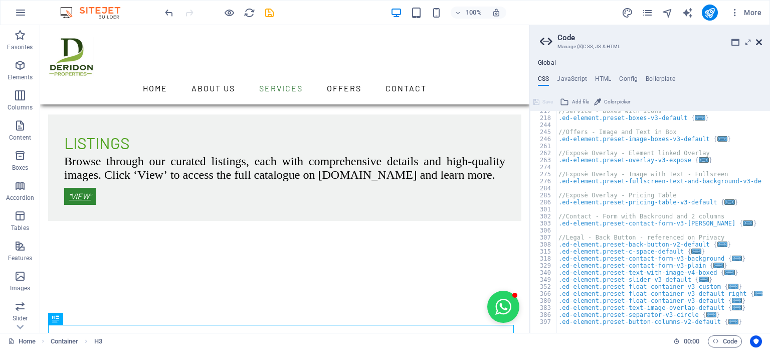
click at [760, 42] on icon at bounding box center [759, 42] width 6 height 8
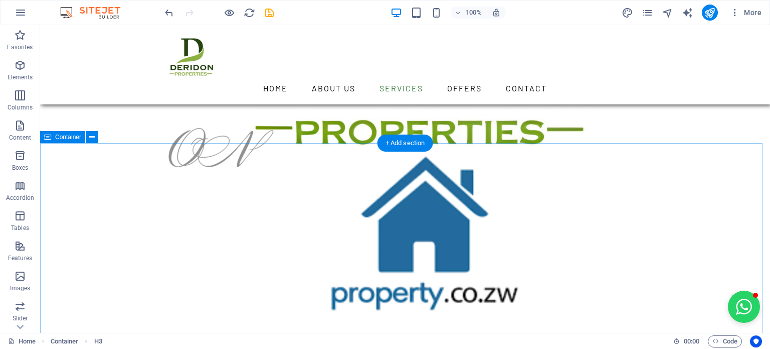
scroll to position [1445, 0]
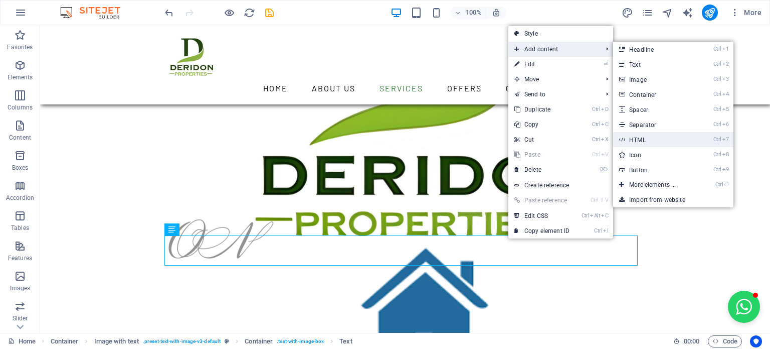
click at [659, 143] on link "Ctrl 7 HTML" at bounding box center [654, 139] width 83 height 15
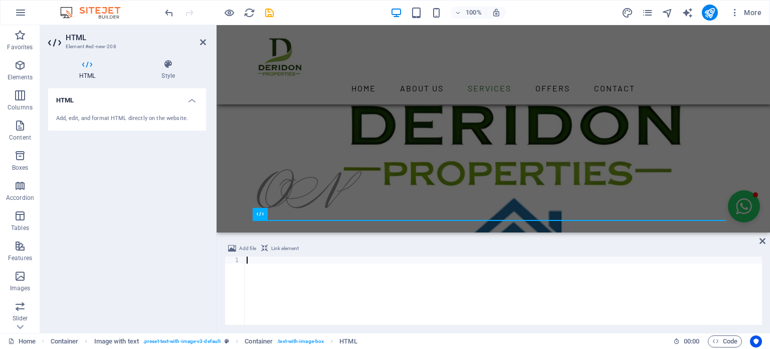
click at [199, 38] on h2 "HTML" at bounding box center [136, 37] width 140 height 9
click at [201, 40] on icon at bounding box center [203, 42] width 6 height 8
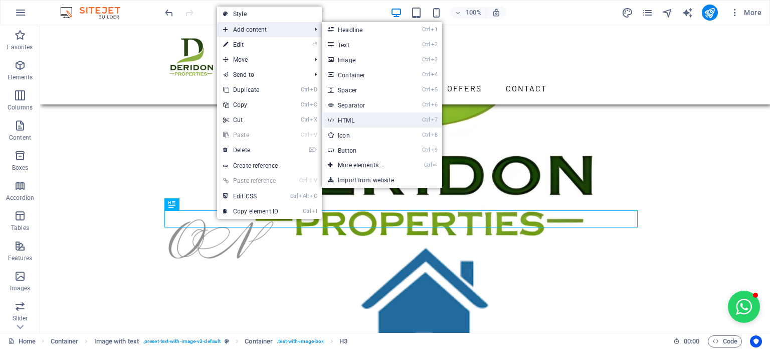
click at [364, 120] on link "Ctrl 7 HTML" at bounding box center [363, 119] width 83 height 15
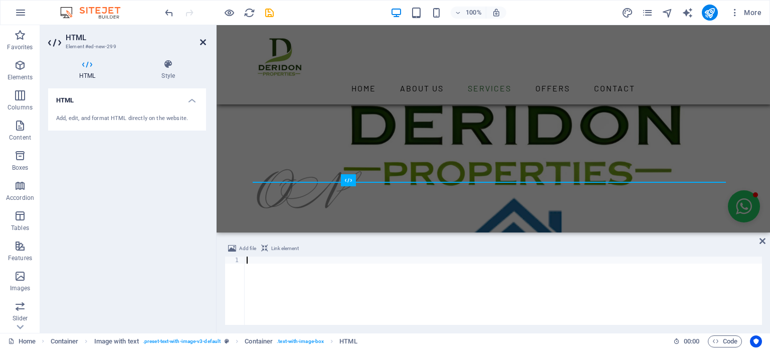
click at [202, 42] on icon at bounding box center [203, 42] width 6 height 8
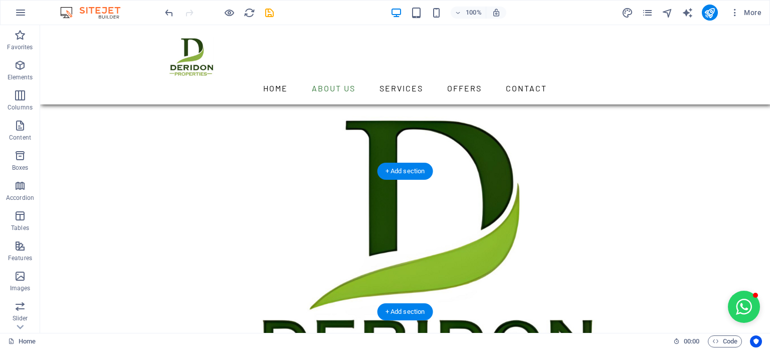
scroll to position [1280, 0]
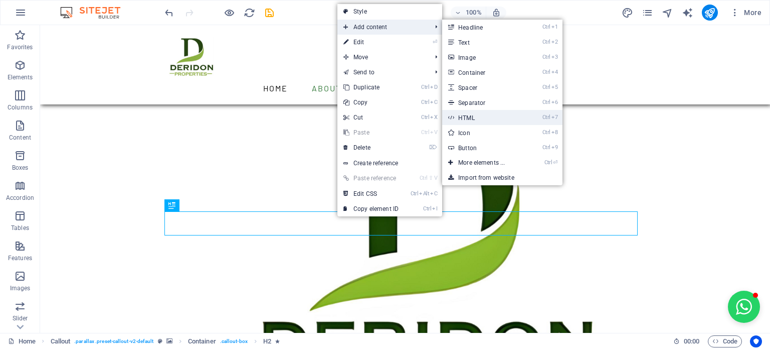
click at [467, 121] on link "Ctrl 7 HTML" at bounding box center [483, 117] width 83 height 15
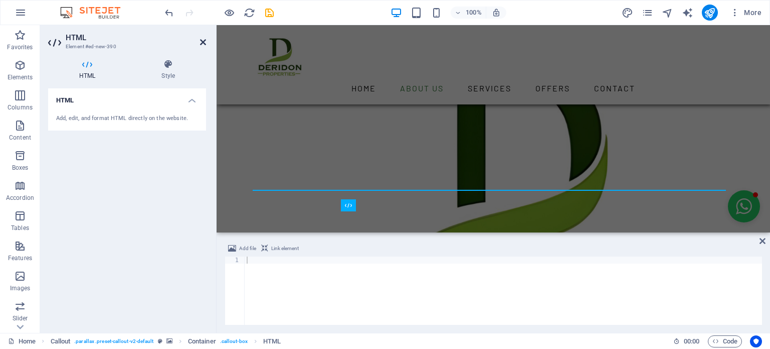
click at [205, 43] on icon at bounding box center [203, 42] width 6 height 8
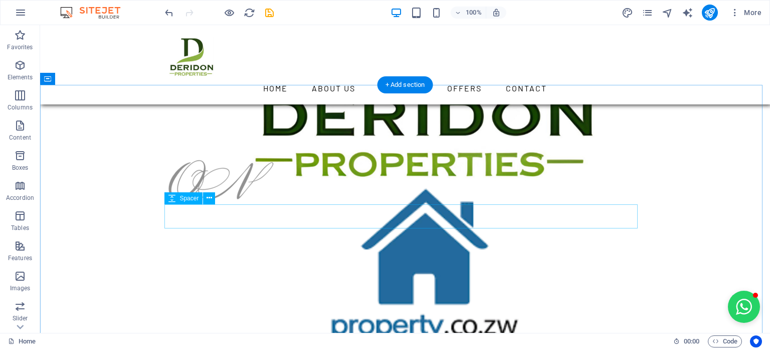
scroll to position [1507, 0]
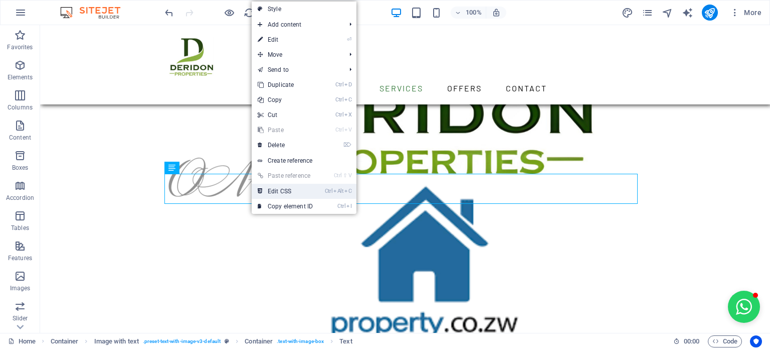
click at [288, 192] on link "Ctrl Alt C Edit CSS" at bounding box center [285, 191] width 67 height 15
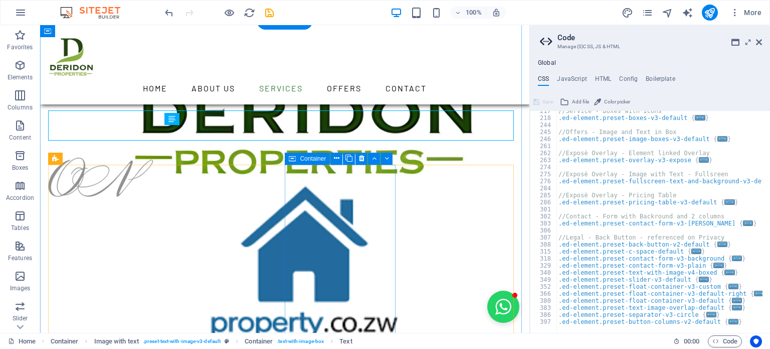
scroll to position [1504, 0]
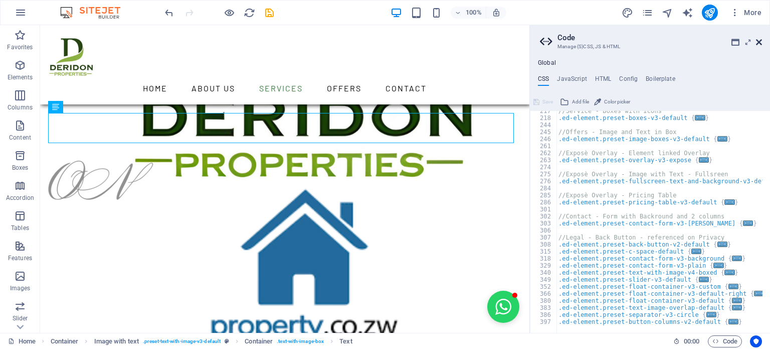
click at [756, 39] on icon at bounding box center [759, 42] width 6 height 8
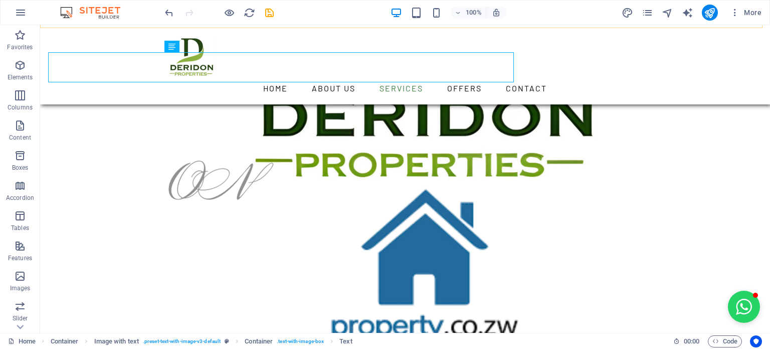
scroll to position [1567, 0]
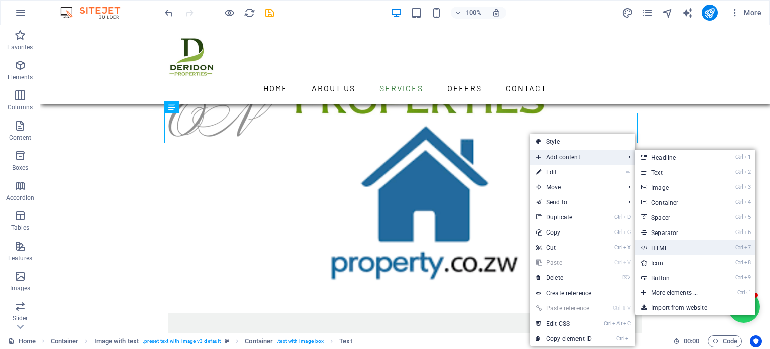
click at [690, 246] on link "Ctrl 7 HTML" at bounding box center [677, 247] width 83 height 15
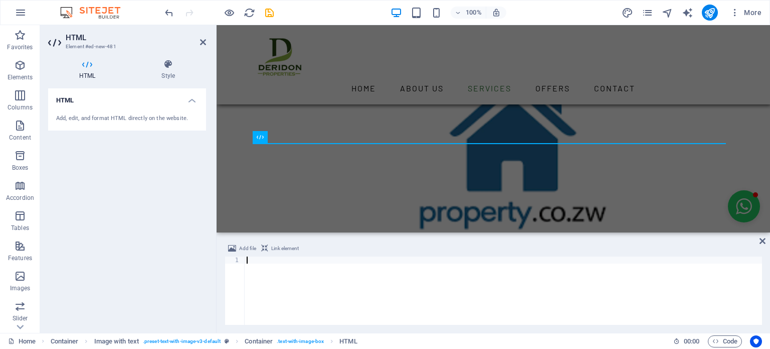
scroll to position [1522, 0]
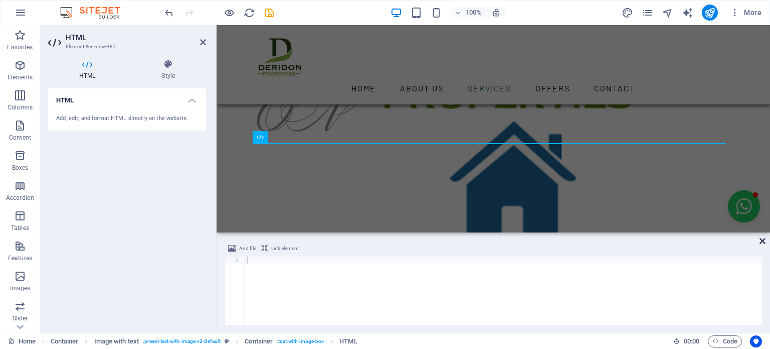
click at [760, 237] on icon at bounding box center [763, 241] width 6 height 8
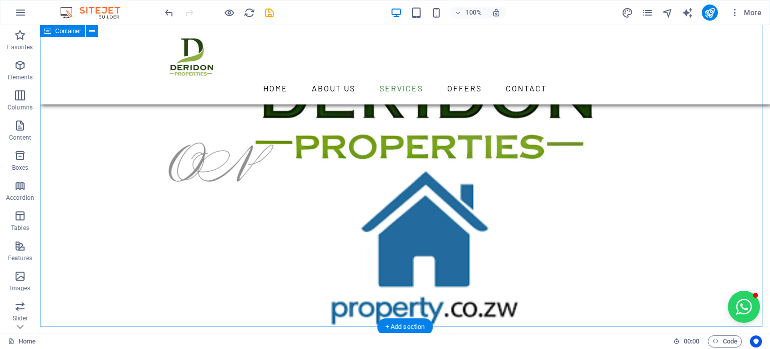
scroll to position [1567, 0]
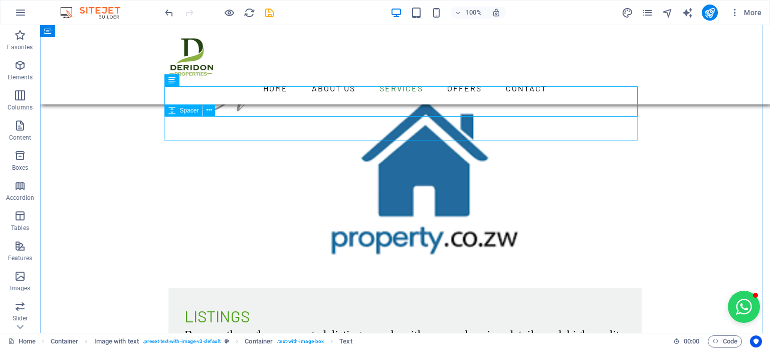
scroll to position [1595, 0]
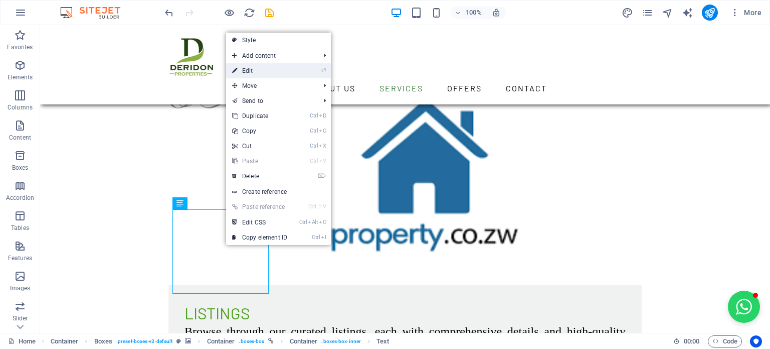
click at [285, 67] on link "⏎ Edit" at bounding box center [259, 70] width 67 height 15
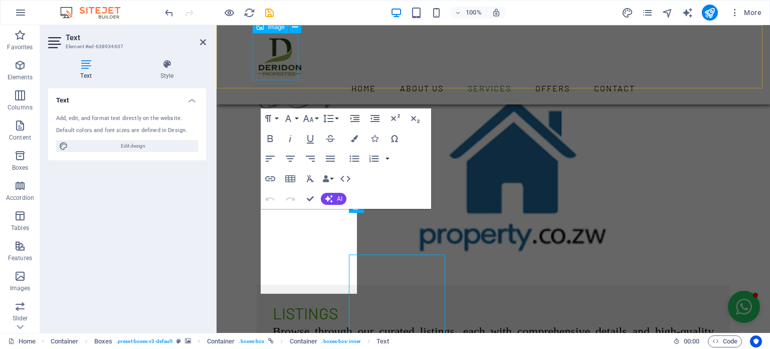
scroll to position [1550, 0]
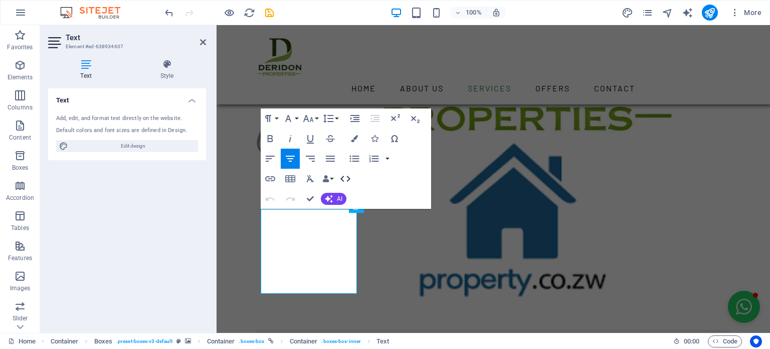
click at [344, 178] on icon "button" at bounding box center [346, 179] width 12 height 12
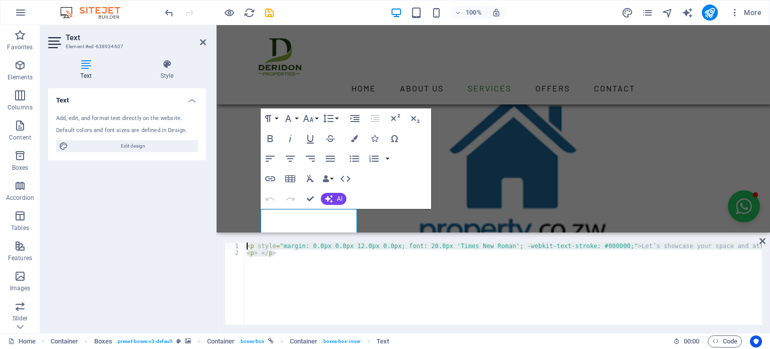
drag, startPoint x: 279, startPoint y: 256, endPoint x: 247, endPoint y: 233, distance: 39.1
click at [247, 233] on aside "<p> </p> 1 2 < p style = "margin: 0.0px 0.0px 12.0px 0.0px; font: 20.0px 'Times…" at bounding box center [494, 282] width 554 height 100
type textarea "<p style="margin: 0.0px 0.0px 12.0px 0.0px; font: 20.0px 'Times New Roman'; -we…"
click at [765, 240] on icon at bounding box center [763, 241] width 6 height 8
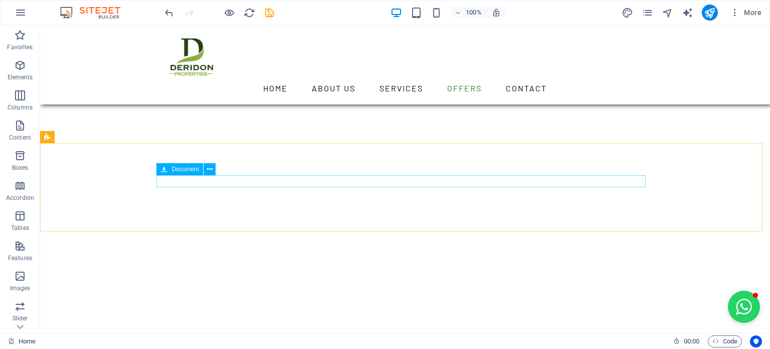
scroll to position [2407, 0]
click at [205, 174] on button at bounding box center [210, 172] width 12 height 12
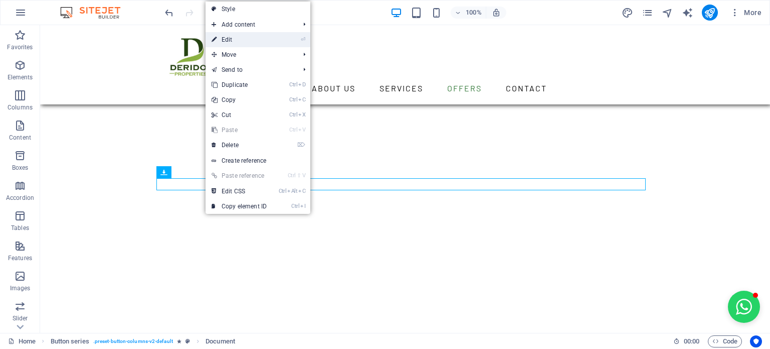
click at [240, 40] on link "⏎ Edit" at bounding box center [239, 39] width 67 height 15
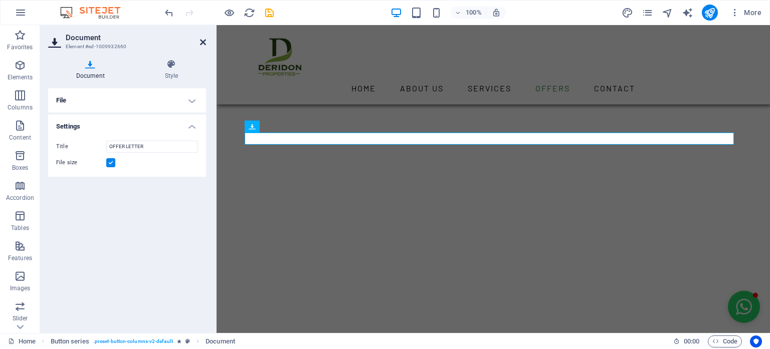
click at [203, 44] on icon at bounding box center [203, 42] width 6 height 8
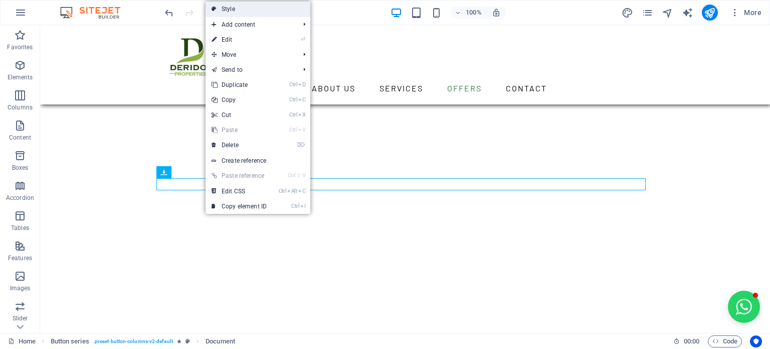
click at [276, 9] on link "Style" at bounding box center [258, 9] width 105 height 15
select select "rem"
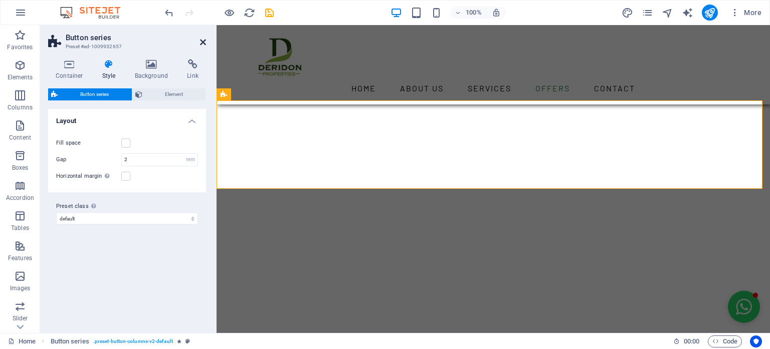
click at [201, 42] on icon at bounding box center [203, 42] width 6 height 8
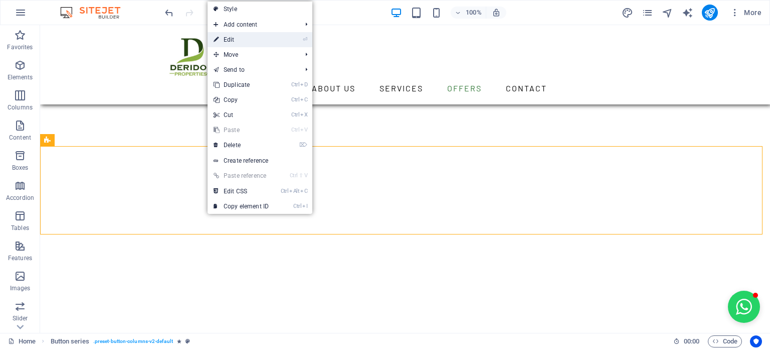
click at [292, 40] on li "⏎ Edit" at bounding box center [260, 39] width 105 height 15
select select "rem"
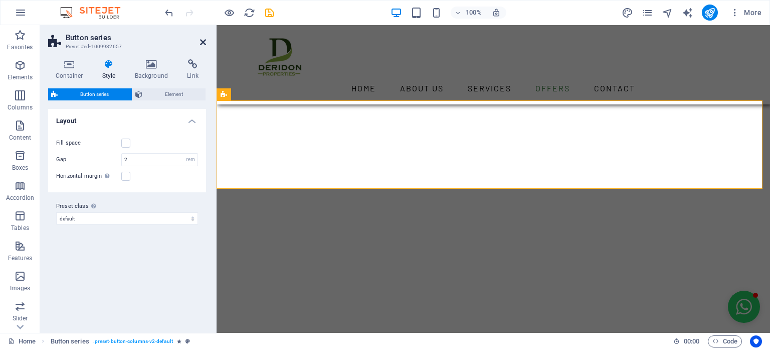
click at [203, 40] on icon at bounding box center [203, 42] width 6 height 8
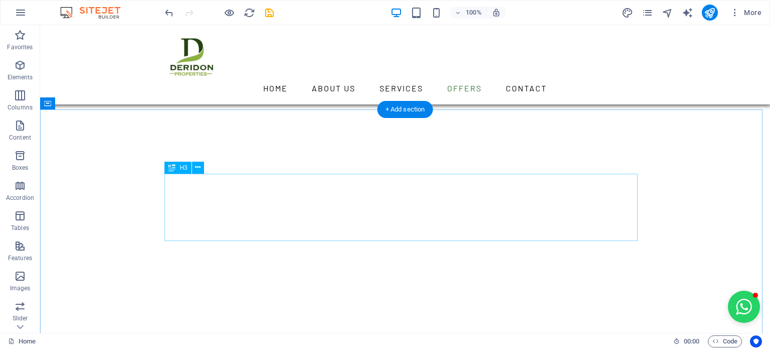
scroll to position [1968, 0]
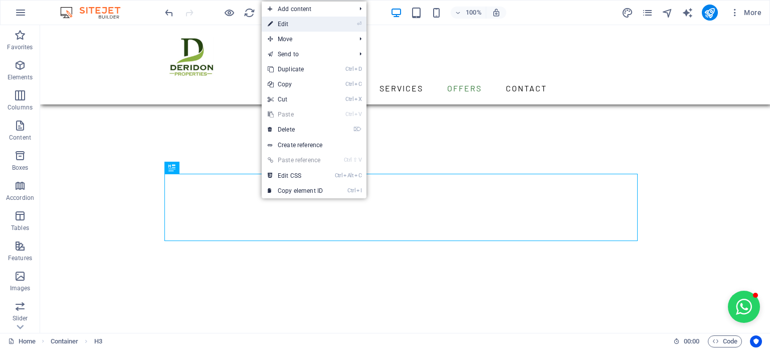
click at [277, 21] on link "⏎ Edit" at bounding box center [295, 24] width 67 height 15
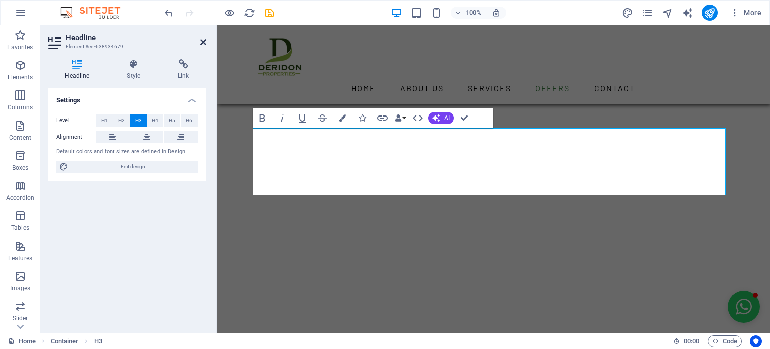
click at [206, 44] on icon at bounding box center [203, 42] width 6 height 8
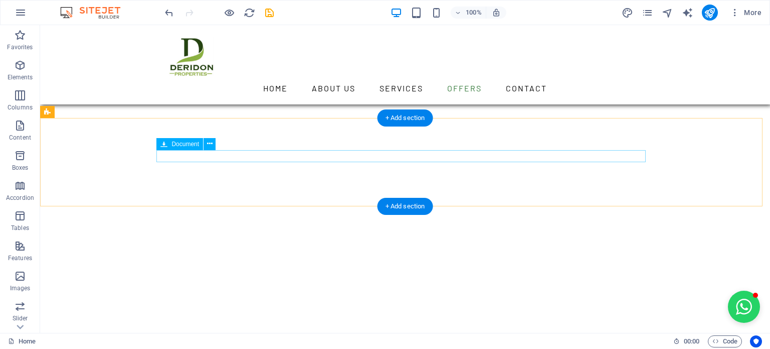
scroll to position [2428, 0]
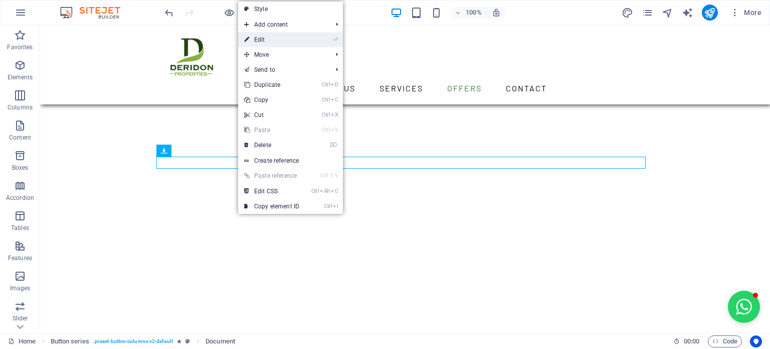
click at [289, 44] on link "⏎ Edit" at bounding box center [271, 39] width 67 height 15
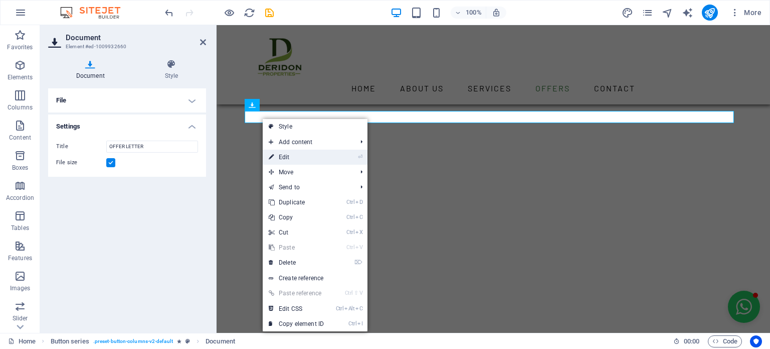
click at [287, 153] on link "⏎ Edit" at bounding box center [296, 156] width 67 height 15
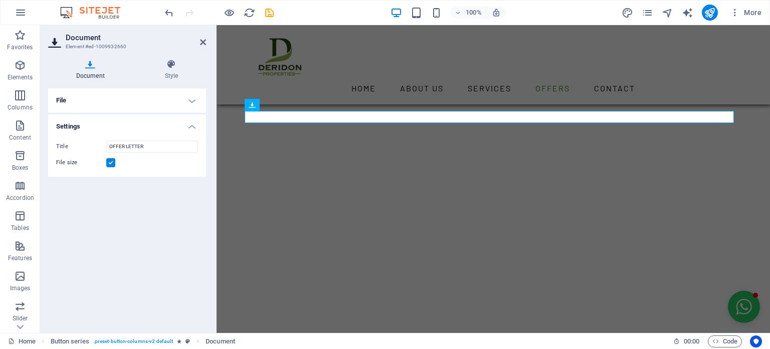
click at [176, 112] on ul "File Drag files here, click to choose files or select files from Files or our f…" at bounding box center [127, 132] width 158 height 88
click at [175, 110] on h4 "File" at bounding box center [127, 100] width 158 height 24
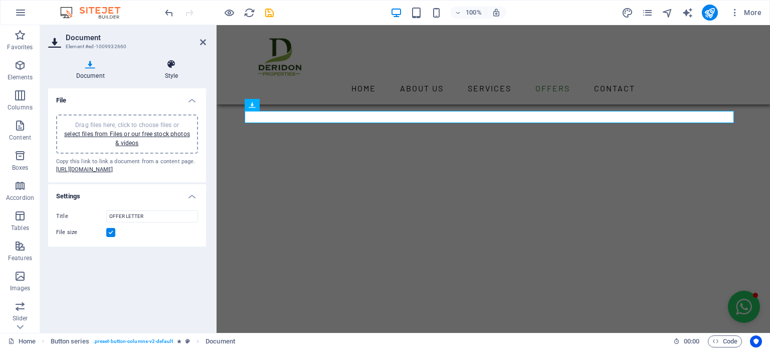
click at [169, 70] on h4 "Style" at bounding box center [171, 69] width 69 height 21
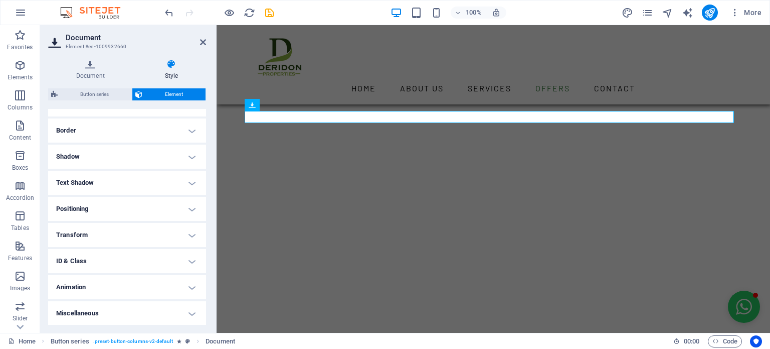
scroll to position [0, 0]
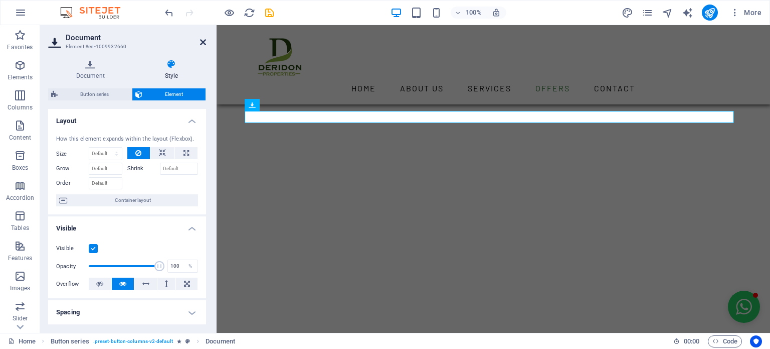
click at [203, 43] on icon at bounding box center [203, 42] width 6 height 8
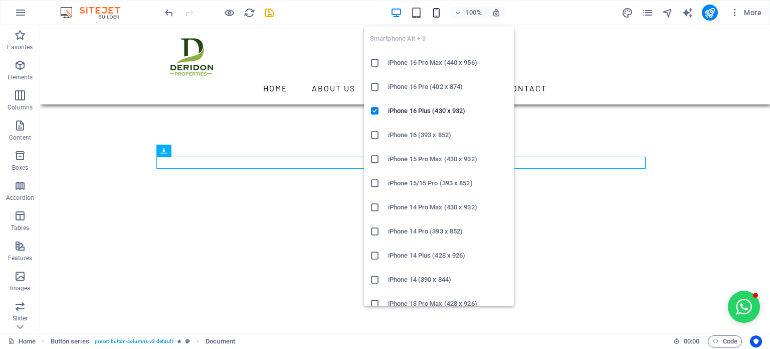
click at [432, 11] on icon "button" at bounding box center [437, 13] width 12 height 12
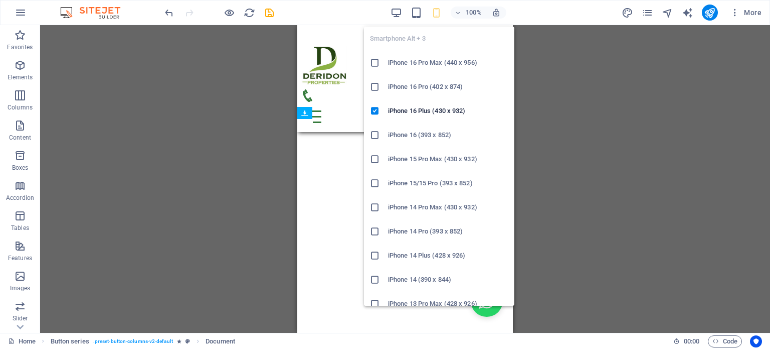
scroll to position [3172, 0]
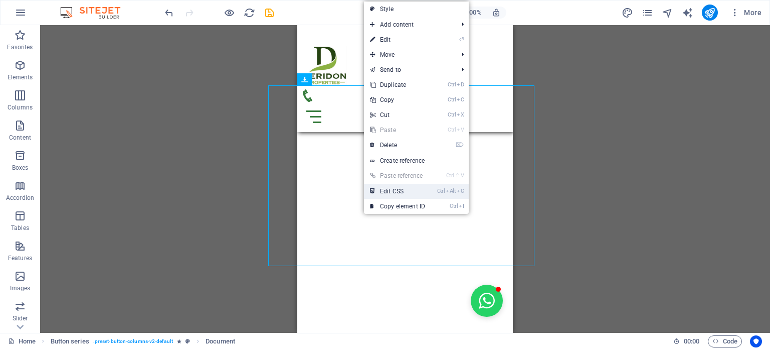
click at [391, 188] on link "Ctrl Alt C Edit CSS" at bounding box center [397, 191] width 67 height 15
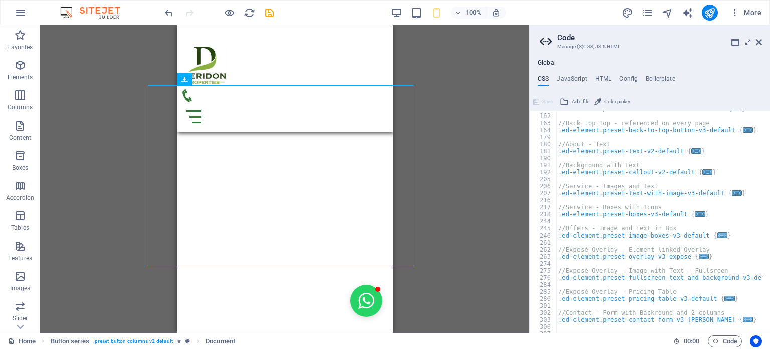
scroll to position [0, 0]
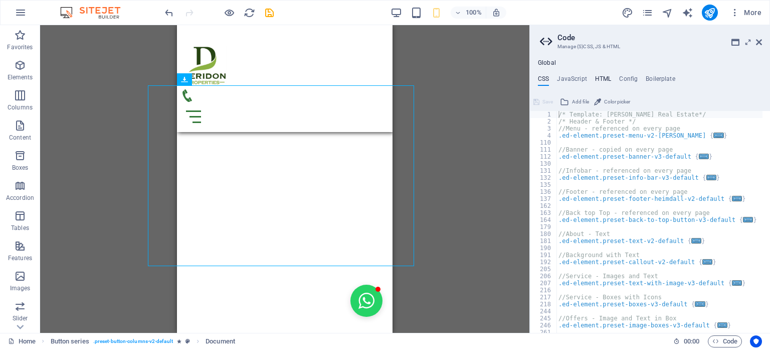
click at [600, 76] on h4 "HTML" at bounding box center [603, 80] width 17 height 11
type textarea "{{content}}"
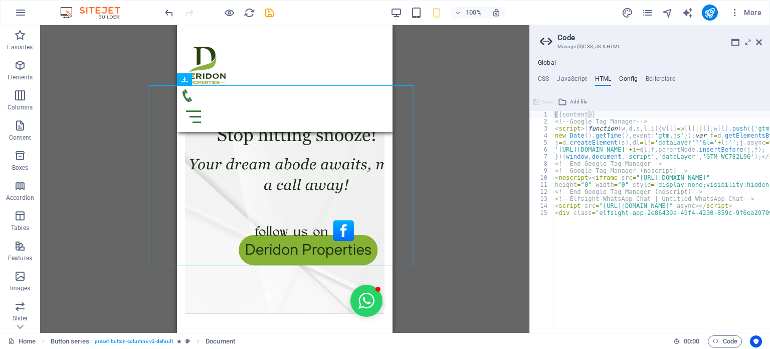
click at [628, 76] on h4 "Config" at bounding box center [628, 80] width 19 height 11
type textarea "$color-background: #fff;"
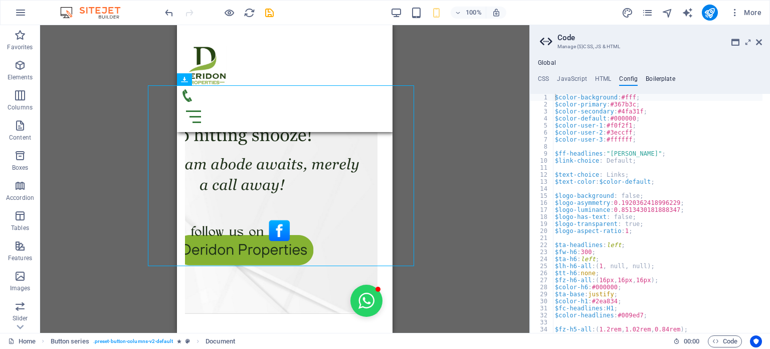
click at [657, 82] on h4 "Boilerplate" at bounding box center [661, 80] width 30 height 11
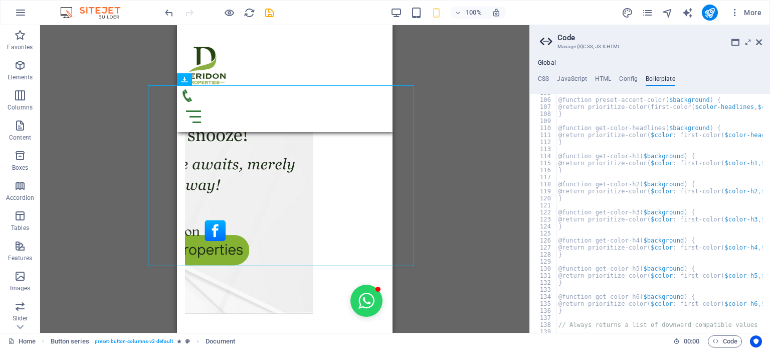
scroll to position [413, 0]
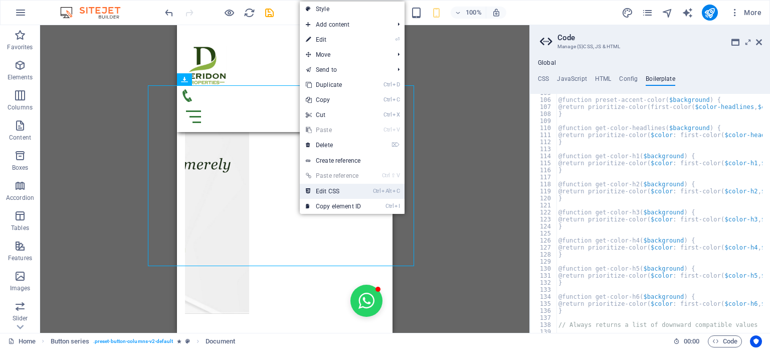
click at [327, 188] on link "Ctrl Alt C Edit CSS" at bounding box center [333, 191] width 67 height 15
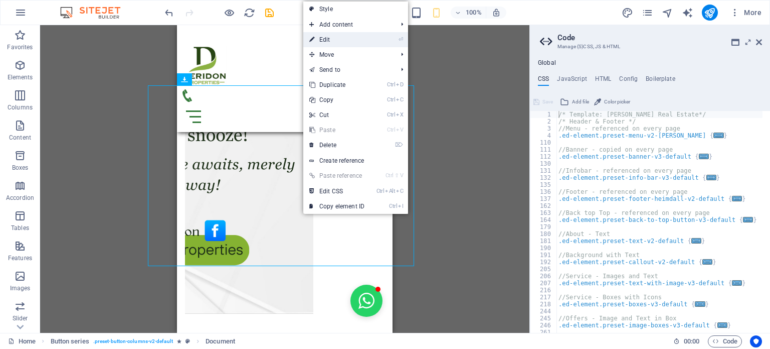
click at [377, 42] on li "⏎ Edit" at bounding box center [355, 39] width 105 height 15
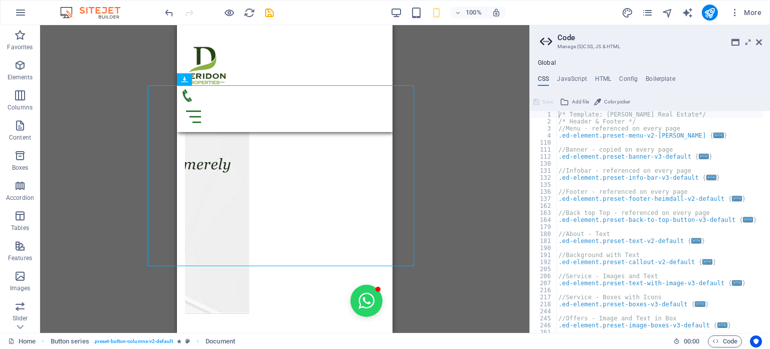
click at [445, 46] on div "H1 Banner Banner Container Menu Bar Image Text image overlap Image Text image o…" at bounding box center [285, 178] width 490 height 307
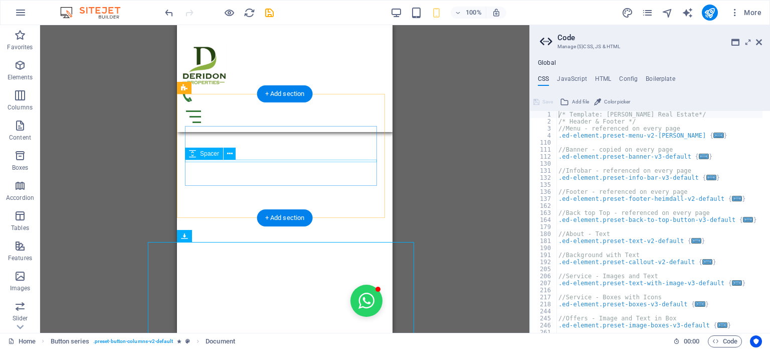
scroll to position [3015, 0]
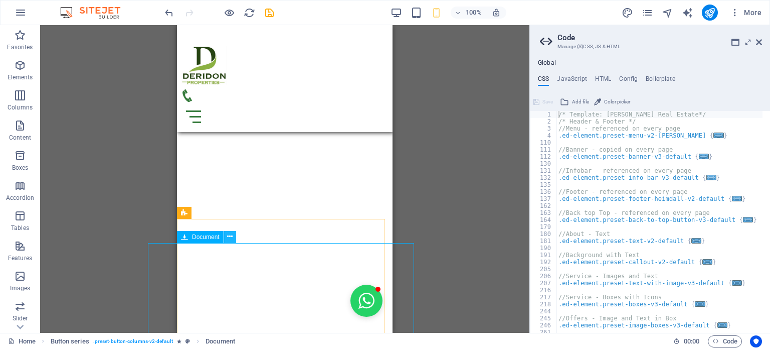
click at [227, 240] on icon at bounding box center [230, 236] width 6 height 11
click at [432, 108] on div "H1 Banner Banner Container Menu Bar Image Text image overlap Image Text image o…" at bounding box center [285, 178] width 490 height 307
click at [415, 102] on div "H1 Banner Banner Container Menu Bar Image Text image overlap Image Text image o…" at bounding box center [285, 178] width 490 height 307
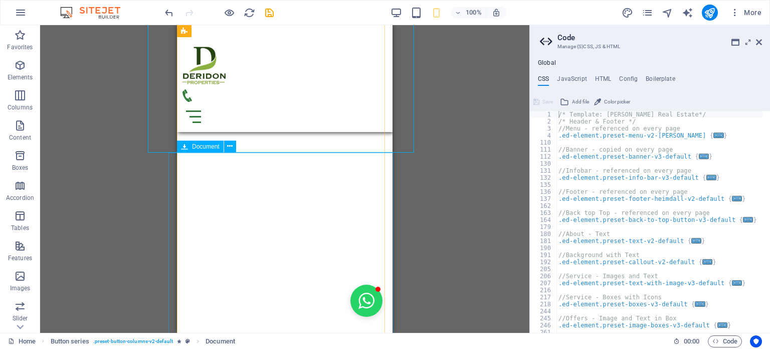
scroll to position [3267, 0]
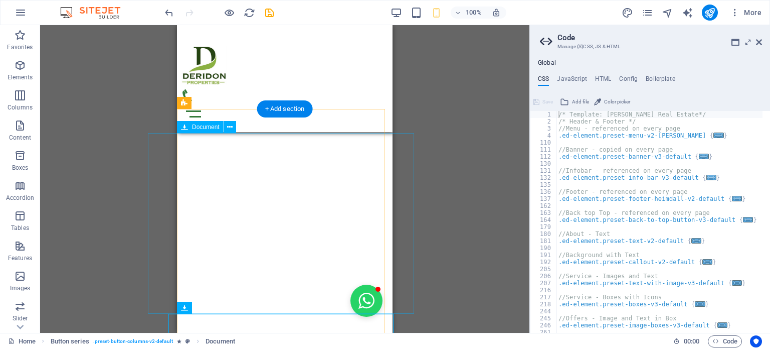
scroll to position [3124, 0]
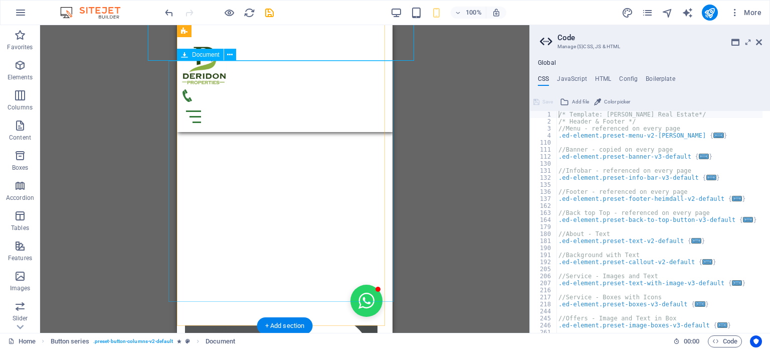
scroll to position [3378, 0]
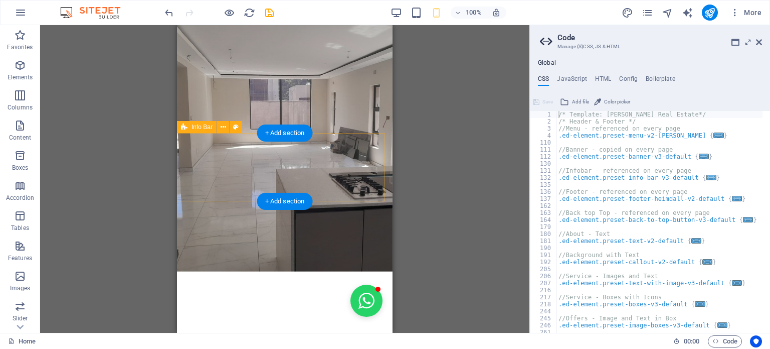
scroll to position [176, 0]
